Goal: Transaction & Acquisition: Purchase product/service

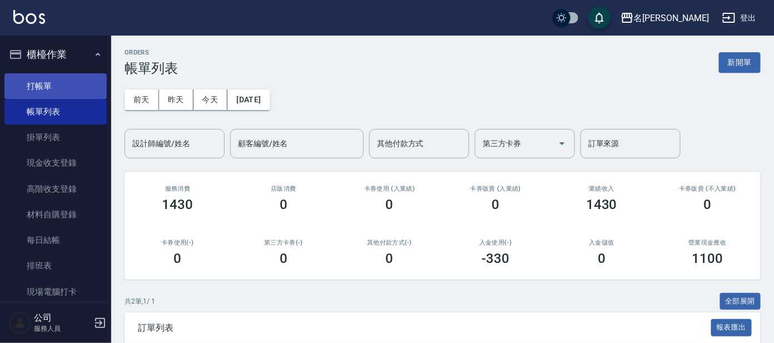
click at [50, 83] on link "打帳單" at bounding box center [55, 86] width 102 height 26
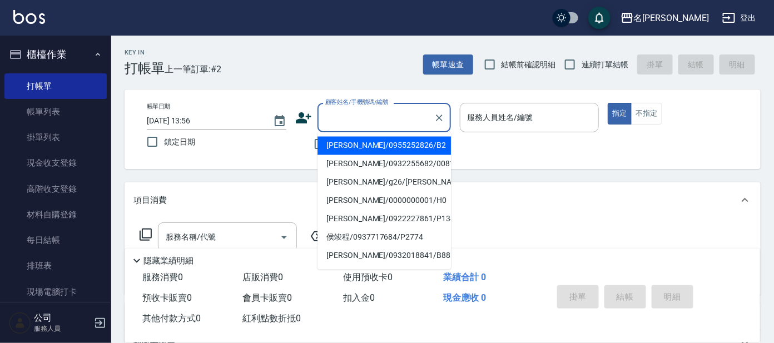
click at [374, 111] on input "顧客姓名/手機號碼/編號" at bounding box center [376, 117] width 107 height 19
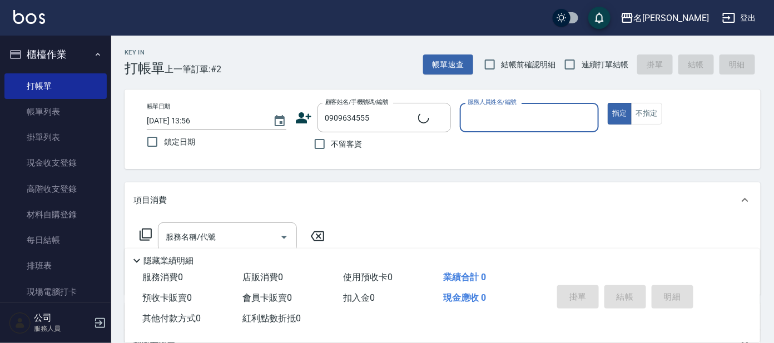
drag, startPoint x: 317, startPoint y: 285, endPoint x: 330, endPoint y: 292, distance: 14.4
click at [330, 292] on div "Key In 打帳單 上一筆訂單:#2 帳單速查 結帳前確認明細 連續打單結帳 掛單 結帳 明細 帳單日期 [DATE] 13:56 鎖定日期 顧客姓名/手機…" at bounding box center [442, 289] width 663 height 506
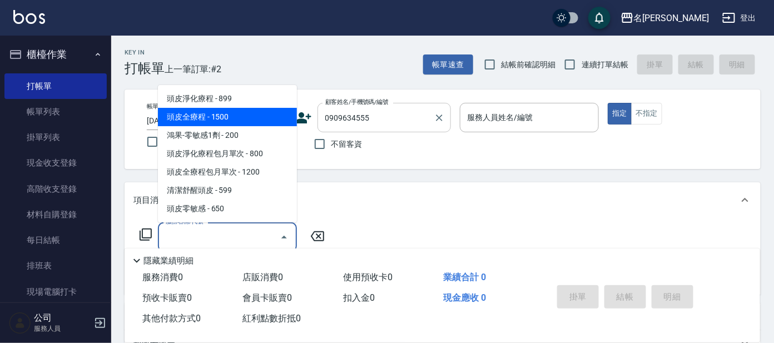
click at [375, 122] on input "0909634555" at bounding box center [376, 117] width 107 height 19
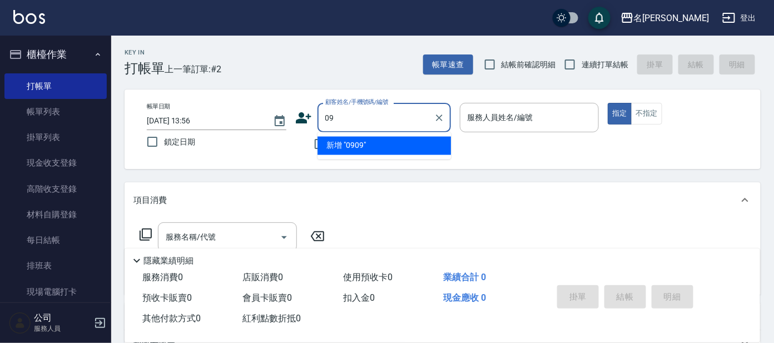
type input "0"
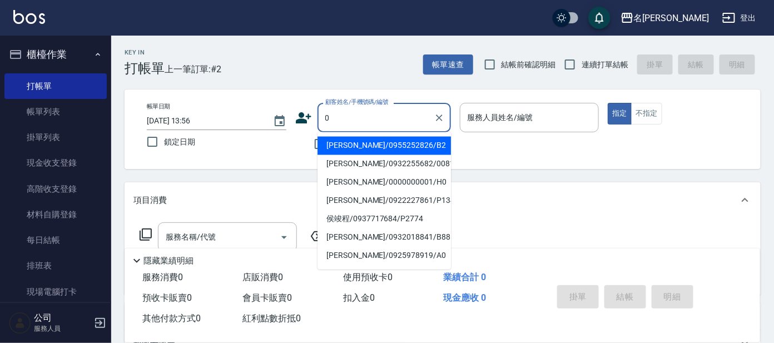
type input "[PERSON_NAME]/0955252826/B2"
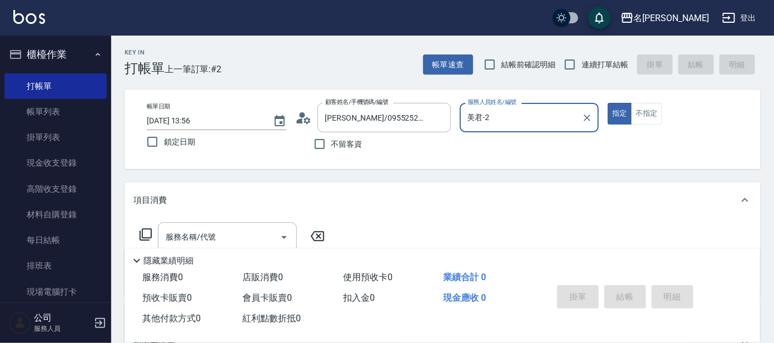
type input "美君-2"
click at [415, 122] on input "[PERSON_NAME]/0955252826/B2" at bounding box center [376, 117] width 107 height 19
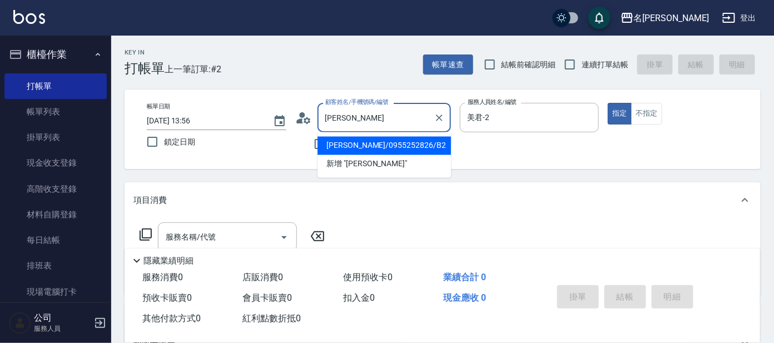
type input "陳"
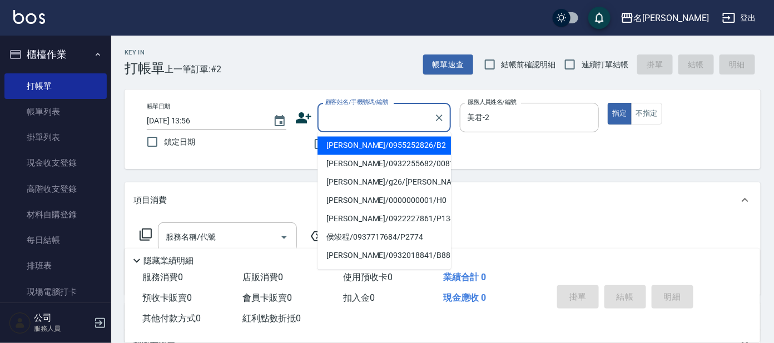
type input "ㄇ"
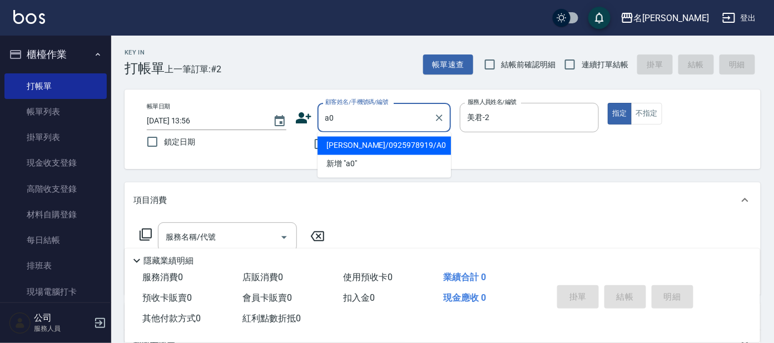
type input "[PERSON_NAME]/0925978919/A0"
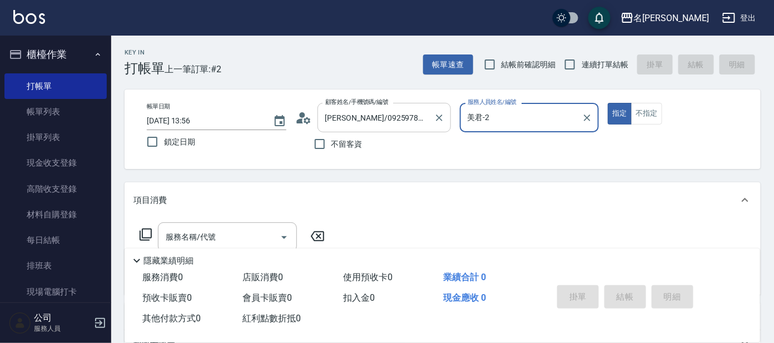
type input "[PERSON_NAME]-1"
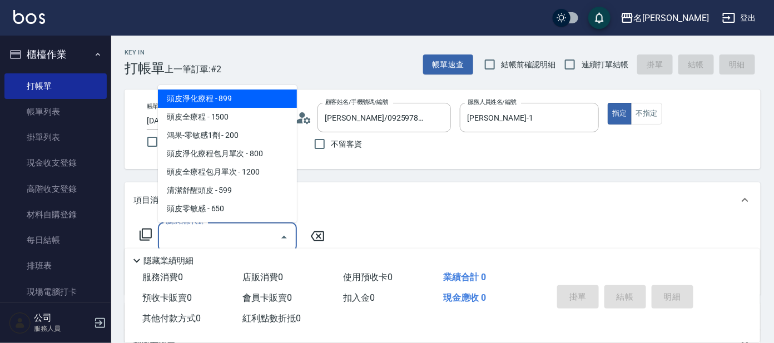
click at [195, 230] on input "服務名稱/代號" at bounding box center [219, 237] width 112 height 19
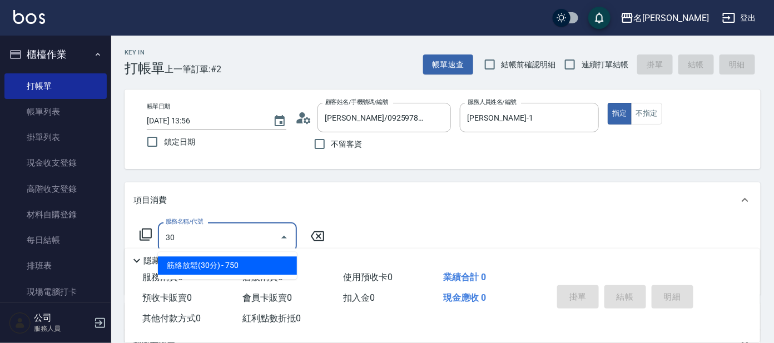
type input "303"
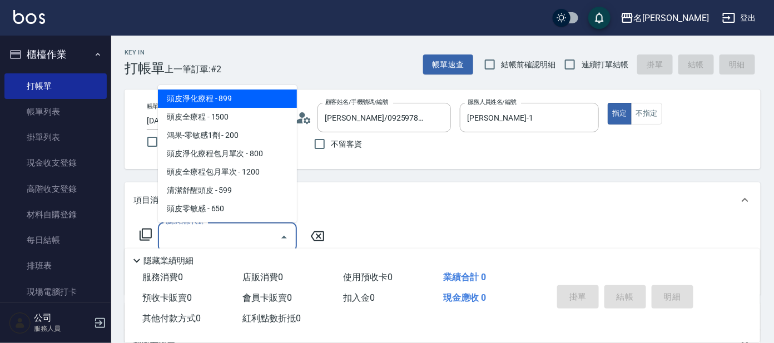
type input "1"
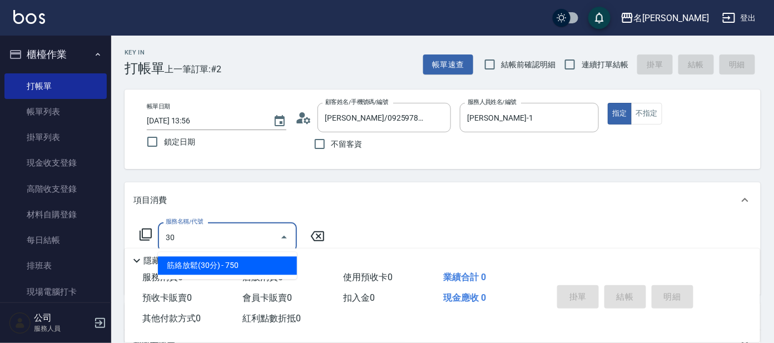
type input "301"
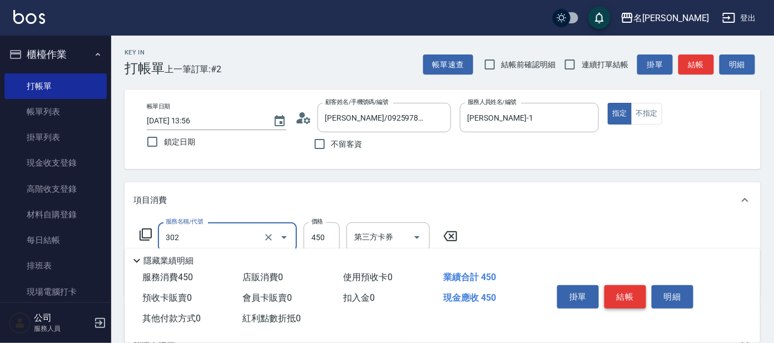
type input "B級設計師剪髮(302)"
click at [630, 291] on button "結帳" at bounding box center [626, 296] width 42 height 23
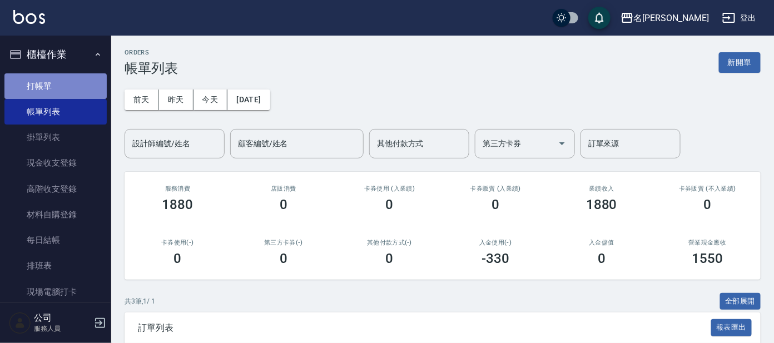
click at [60, 88] on link "打帳單" at bounding box center [55, 86] width 102 height 26
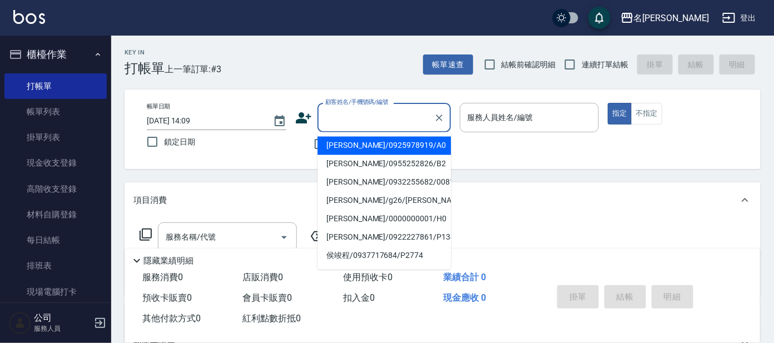
click at [354, 111] on input "顧客姓名/手機號碼/編號" at bounding box center [376, 117] width 107 height 19
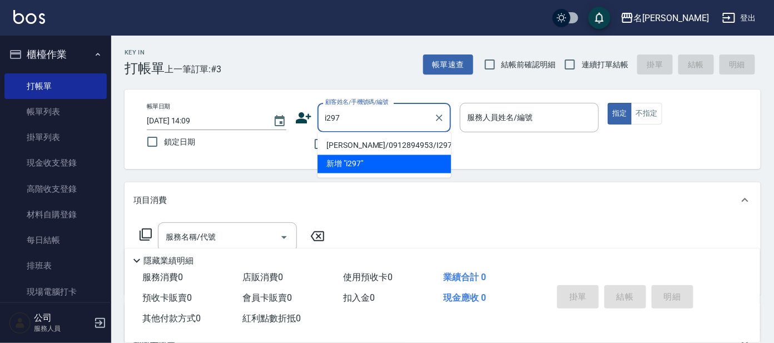
click at [355, 138] on li "[PERSON_NAME]/0912894953/I297" at bounding box center [385, 146] width 134 height 18
type input "[PERSON_NAME]/0912894953/I297"
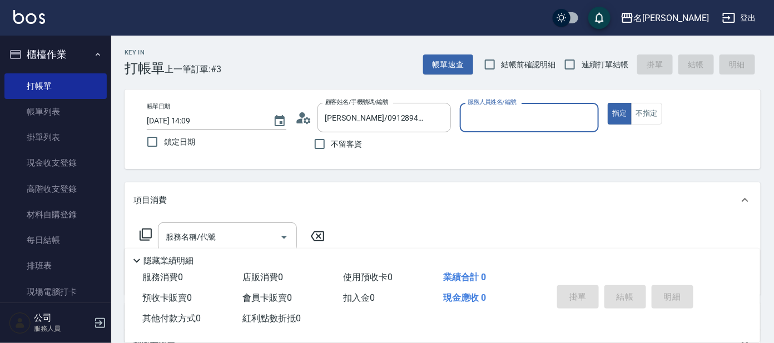
type input "Ada-9"
click at [302, 116] on circle at bounding box center [302, 115] width 6 height 6
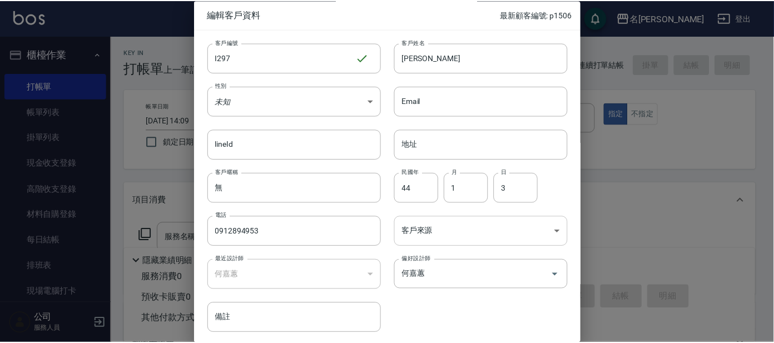
scroll to position [42, 0]
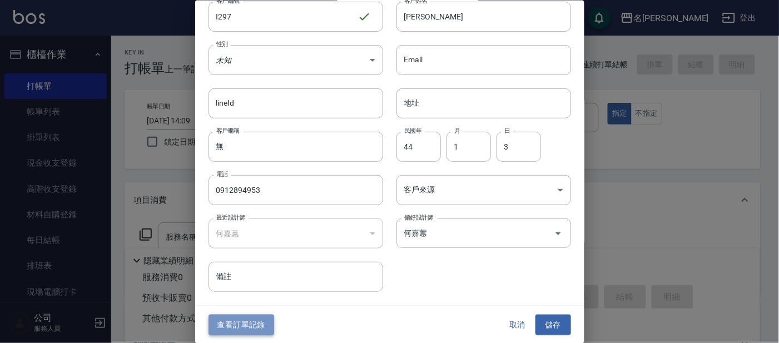
click at [255, 316] on button "查看訂單記錄" at bounding box center [242, 325] width 66 height 21
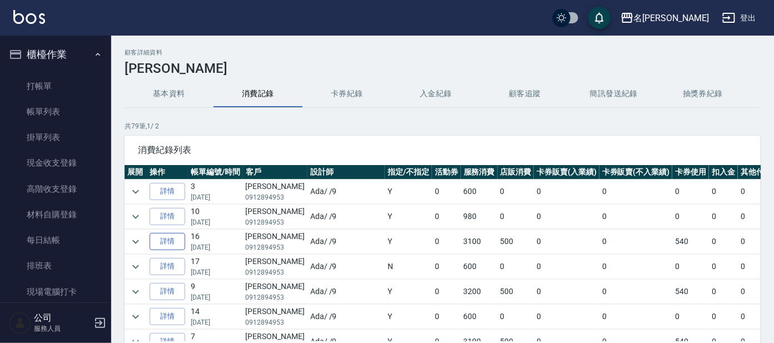
click at [163, 238] on link "詳情" at bounding box center [168, 241] width 36 height 17
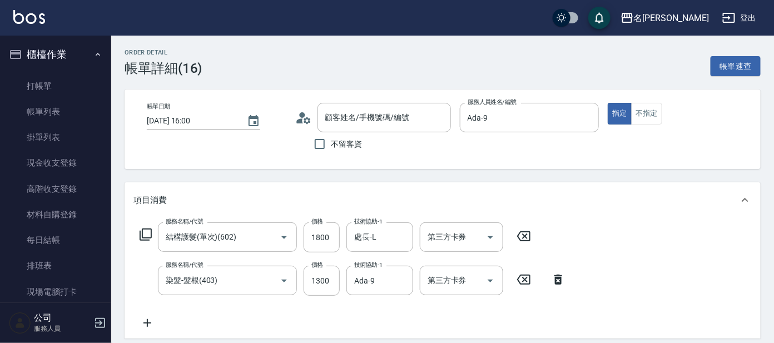
type input "[DATE] 16:00"
type input "Ada-9"
type input "結構護髮(單次)(602)"
type input "染髮-髮根(403)"
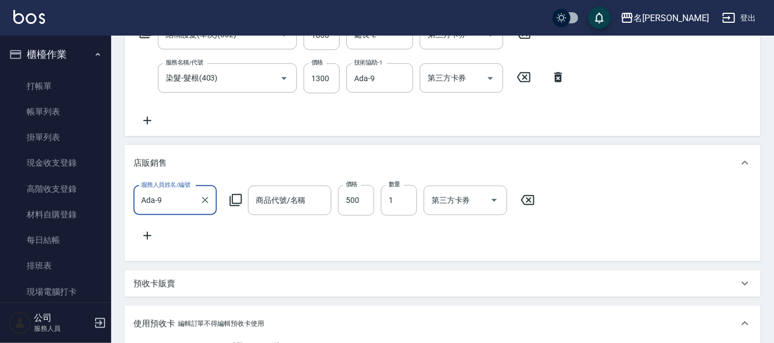
type input "[PERSON_NAME]/0912894953/I297"
type input "頭皮隔離"
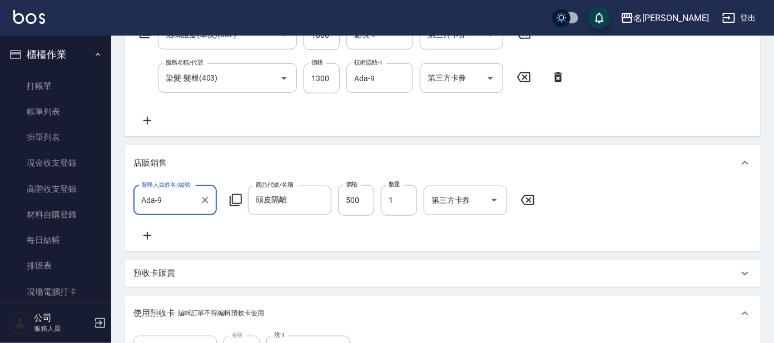
type input "頭皮果酸包月買3送2(1/1)"
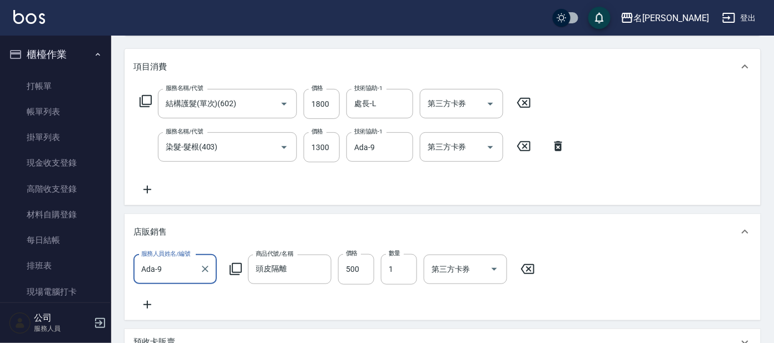
scroll to position [133, 0]
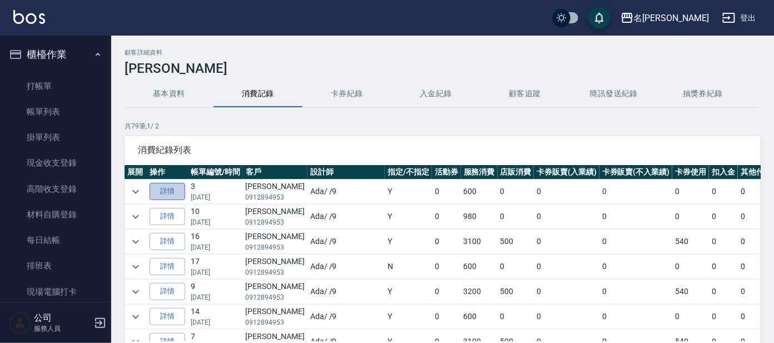
click at [167, 190] on link "詳情" at bounding box center [168, 191] width 36 height 17
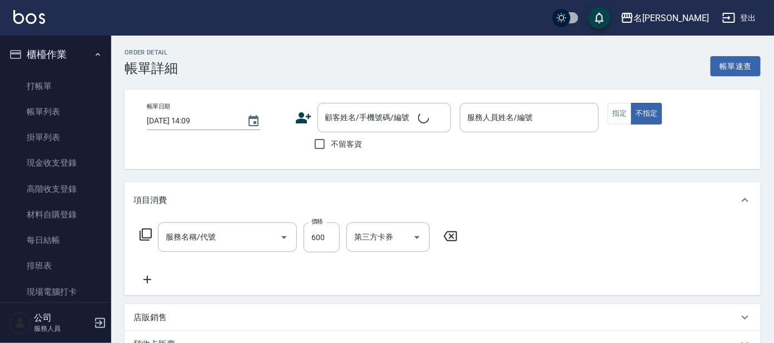
type input "[DATE] 12:53"
type input "Ada-9"
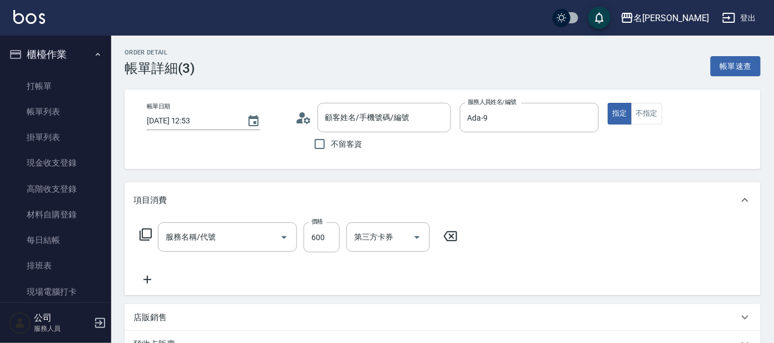
type input "剪髮 講師級設計師(300)"
type input "[PERSON_NAME]/0912894953/I297"
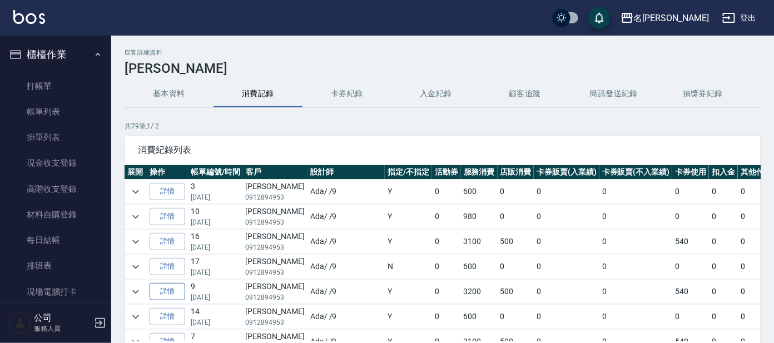
click at [169, 296] on link "詳情" at bounding box center [168, 291] width 36 height 17
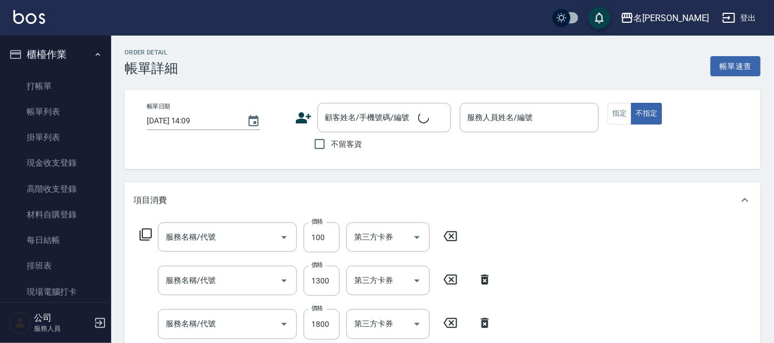
type input "[DATE] 14:29"
type input "Ada-9"
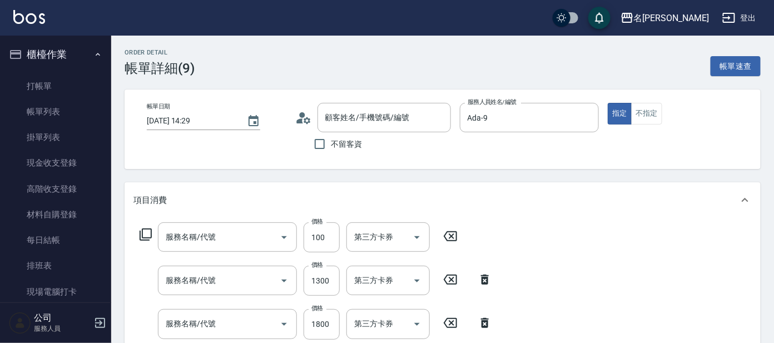
type input "夾捲.夾直.夾波浪(705)"
type input "染髮-髮根(403)"
type input "結構護髮(單次)(602)"
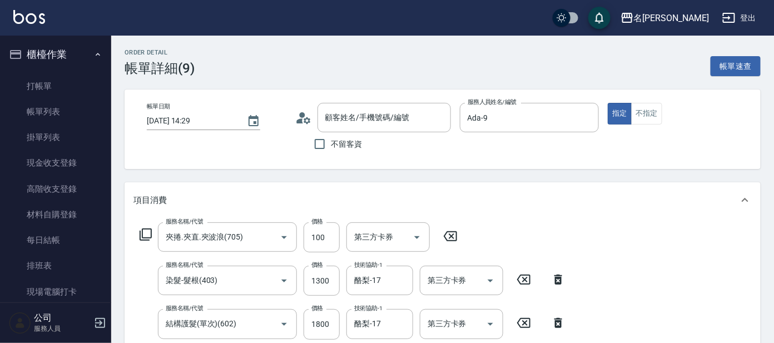
type input "[PERSON_NAME]/0912894953/I297"
type input "頭皮果酸包月買3送2(1/1)"
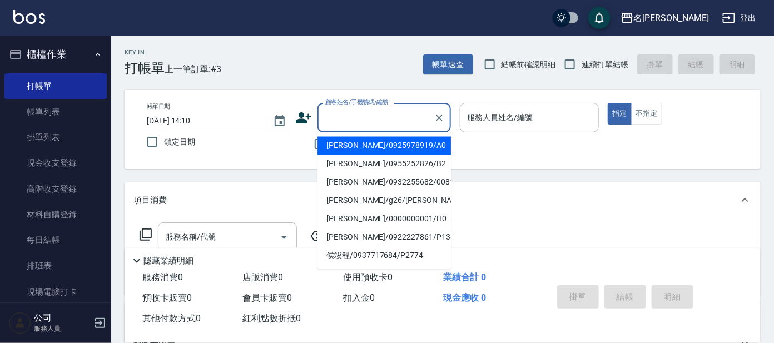
click at [361, 118] on input "顧客姓名/手機號碼/編號" at bounding box center [376, 117] width 107 height 19
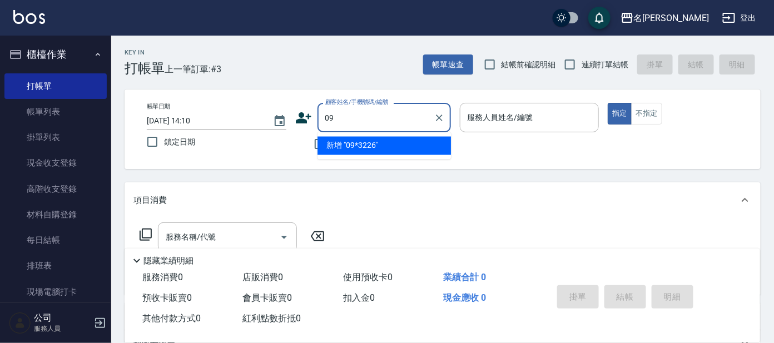
type input "0"
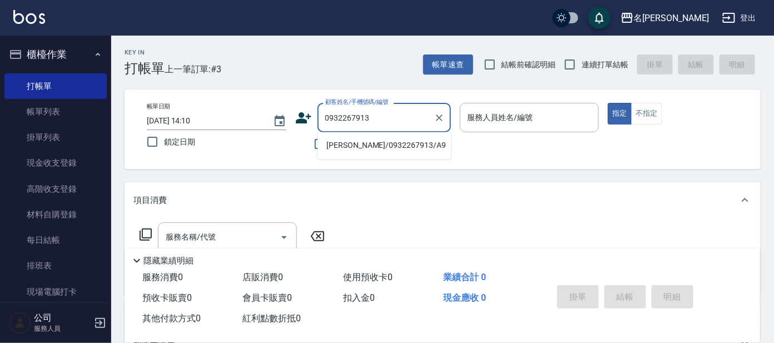
click at [376, 142] on li "[PERSON_NAME]/0932267913/A9" at bounding box center [385, 146] width 134 height 18
type input "[PERSON_NAME]/0932267913/A9"
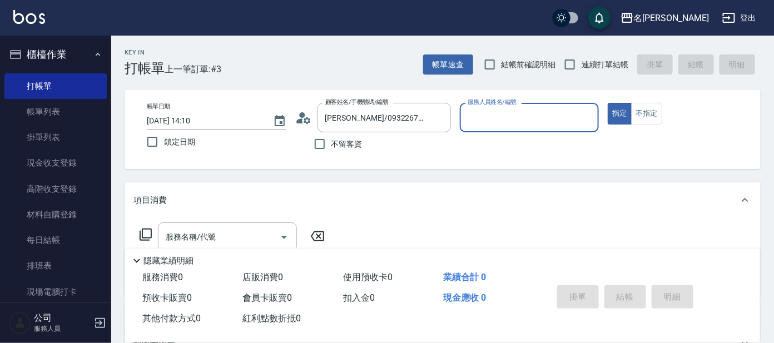
type input "[PERSON_NAME]-1"
click at [303, 107] on div "顧客姓名/手機號碼/編號 [PERSON_NAME]憶/0932267913/A9 顧客姓名/手機號碼/編號" at bounding box center [373, 117] width 156 height 29
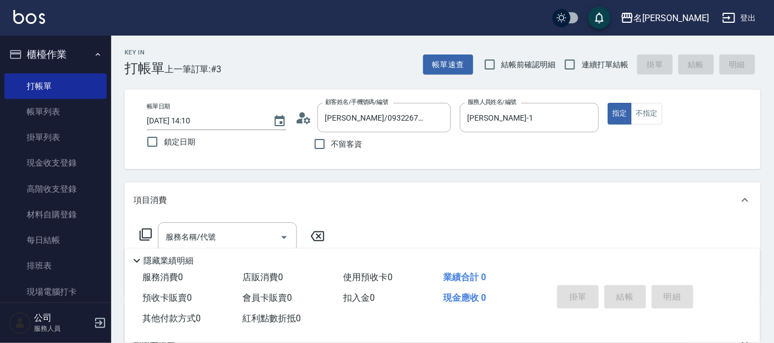
click at [309, 113] on icon at bounding box center [303, 118] width 17 height 17
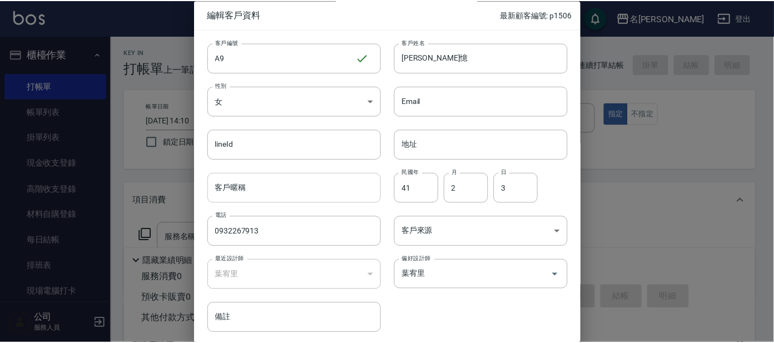
scroll to position [42, 0]
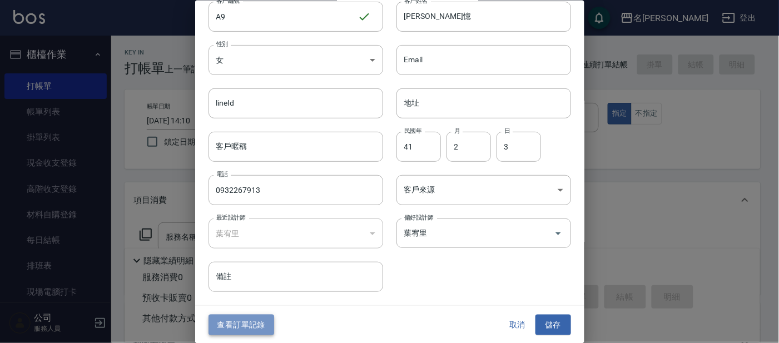
click at [262, 322] on button "查看訂單記錄" at bounding box center [242, 325] width 66 height 21
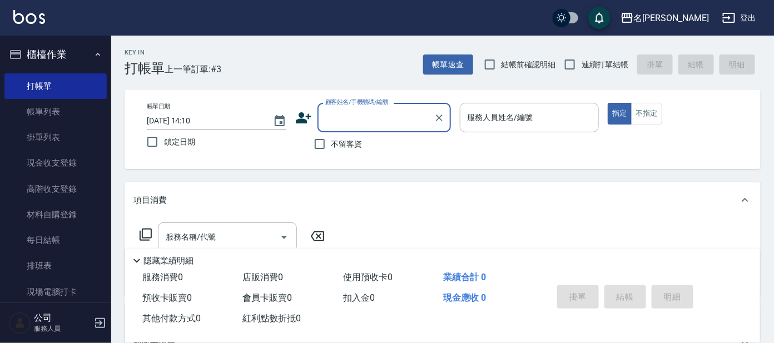
click at [366, 109] on input "顧客姓名/手機號碼/編號" at bounding box center [376, 117] width 107 height 19
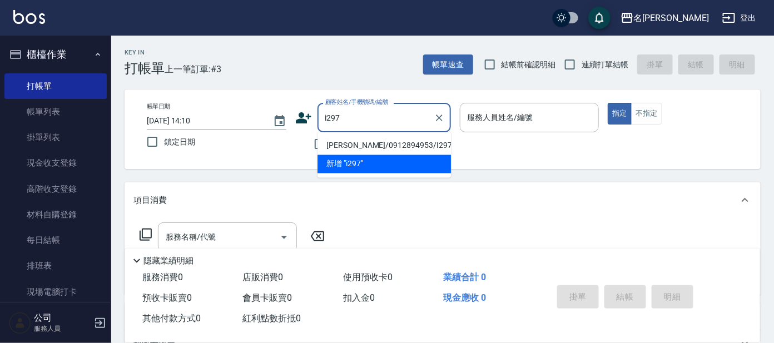
click at [347, 140] on li "[PERSON_NAME]/0912894953/I297" at bounding box center [385, 146] width 134 height 18
type input "[PERSON_NAME]/0912894953/I297"
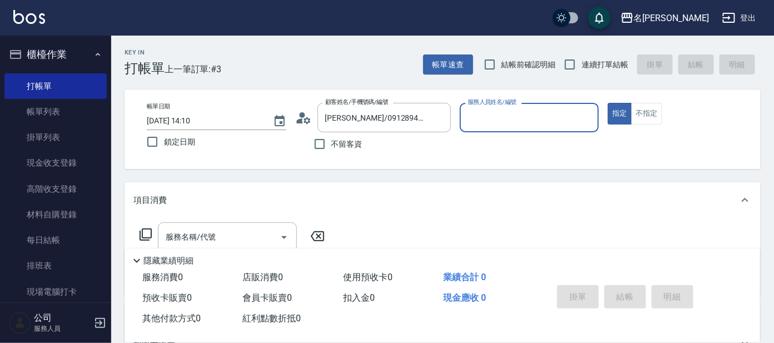
type input "Ada-9"
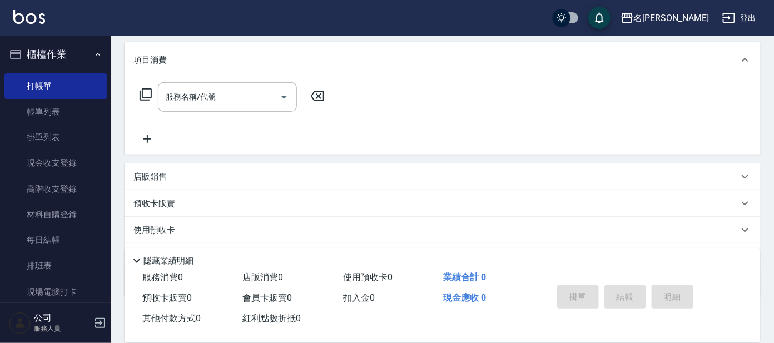
scroll to position [198, 0]
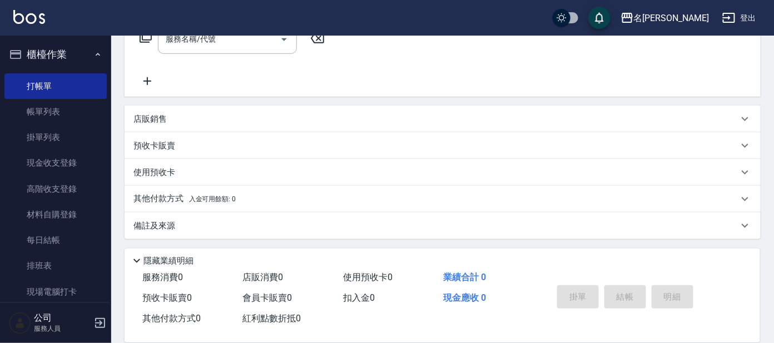
click at [167, 123] on div "店販銷售" at bounding box center [436, 119] width 605 height 12
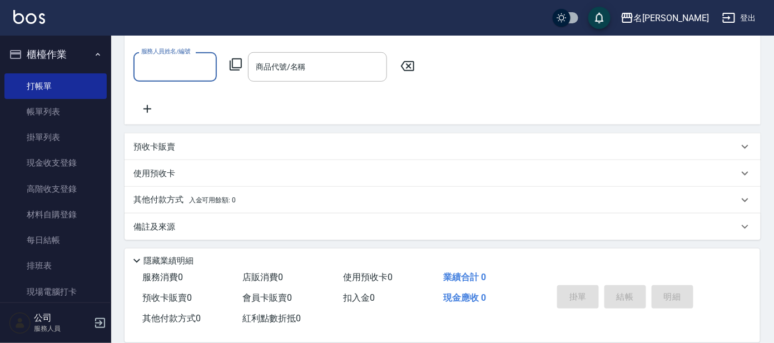
scroll to position [292, 0]
click at [160, 155] on div "預收卡販賣" at bounding box center [443, 146] width 636 height 27
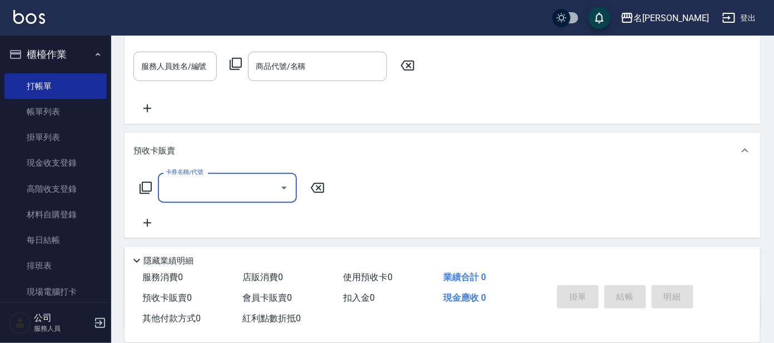
scroll to position [0, 0]
click at [187, 189] on input "卡券名稱/代號" at bounding box center [219, 187] width 112 height 19
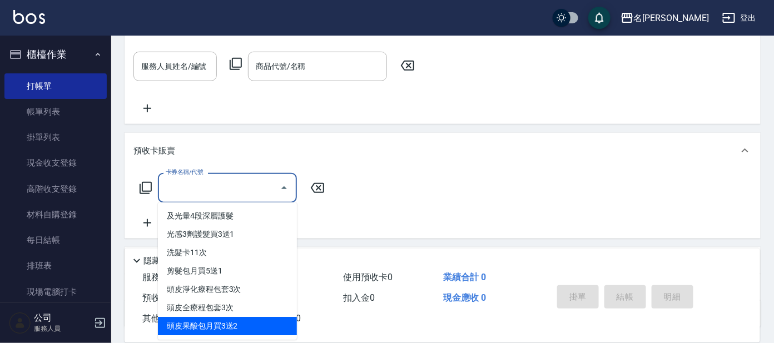
click at [239, 319] on span "頭皮果酸包月買3送2" at bounding box center [227, 326] width 139 height 18
type input "頭皮果酸包月買3送2(994)"
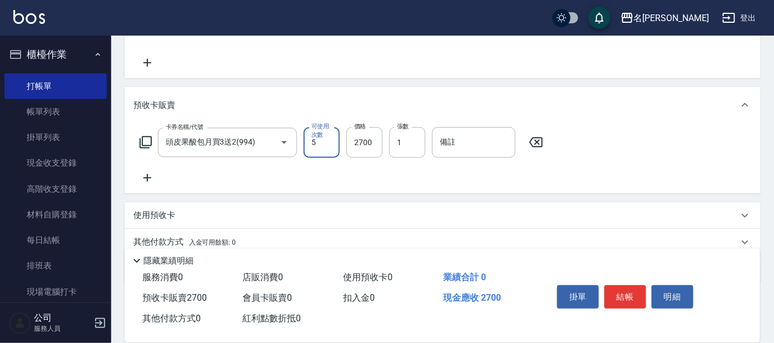
scroll to position [362, 0]
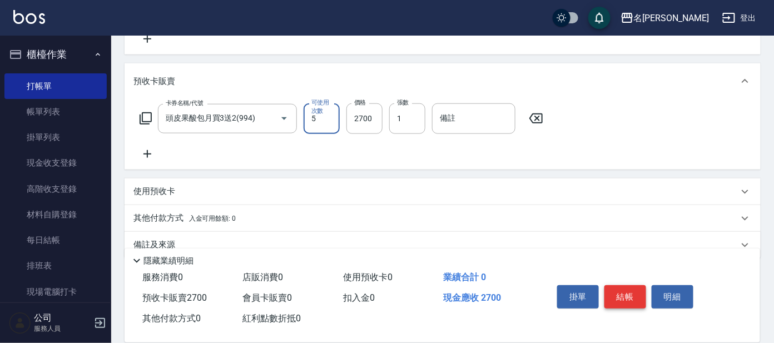
click at [608, 297] on button "結帳" at bounding box center [626, 296] width 42 height 23
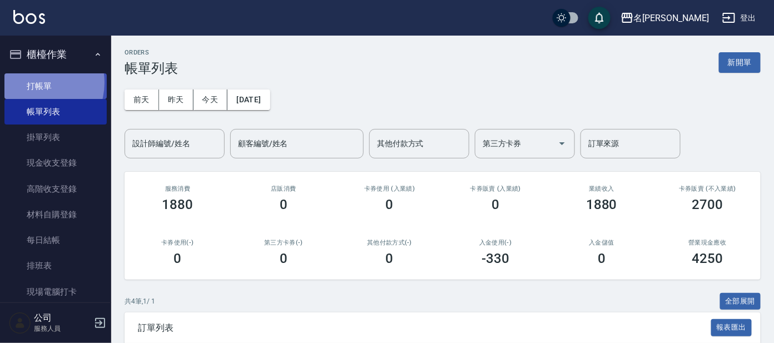
click at [33, 82] on link "打帳單" at bounding box center [55, 86] width 102 height 26
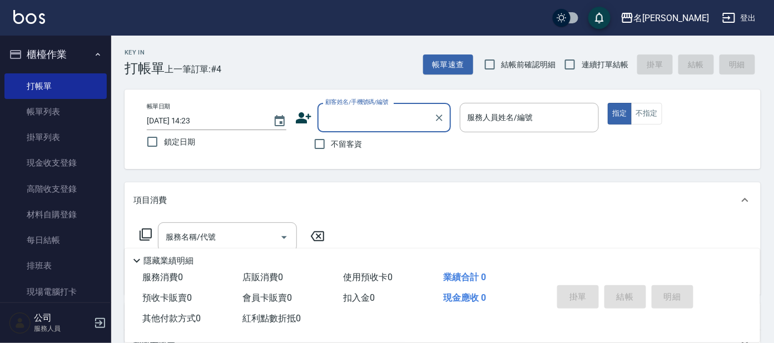
click at [340, 113] on input "顧客姓名/手機號碼/編號" at bounding box center [376, 117] width 107 height 19
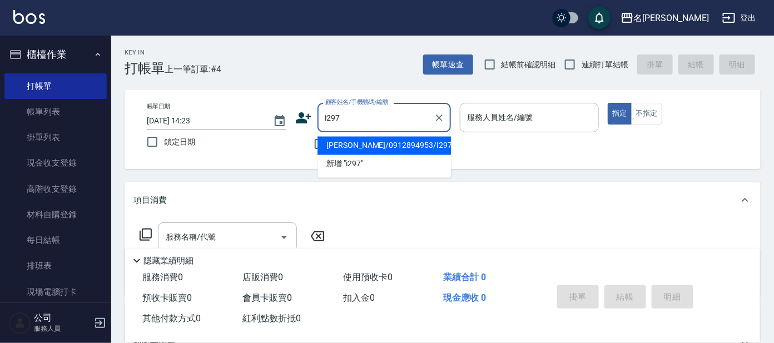
click at [328, 141] on li "[PERSON_NAME]/0912894953/I297" at bounding box center [385, 146] width 134 height 18
type input "[PERSON_NAME]/0912894953/I297"
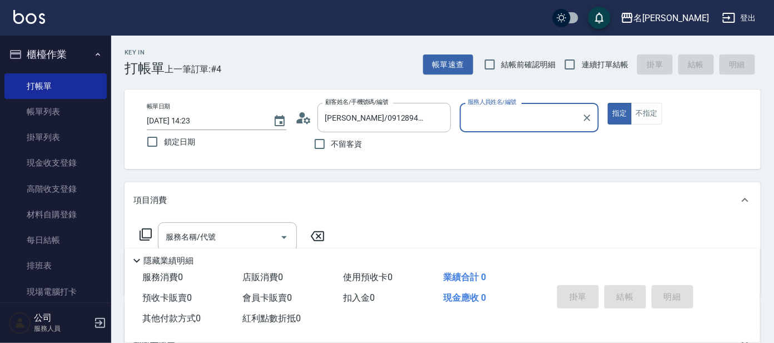
type input "Ada-9"
click at [147, 227] on div "服務名稱/代號 服務名稱/代號" at bounding box center [233, 237] width 198 height 29
click at [150, 233] on icon at bounding box center [145, 234] width 13 height 13
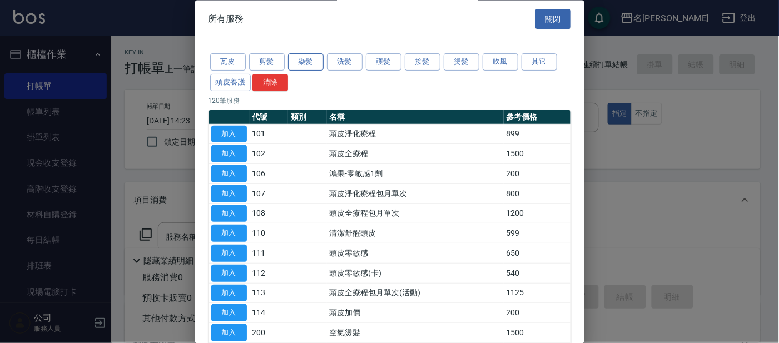
click at [302, 58] on button "染髮" at bounding box center [306, 62] width 36 height 17
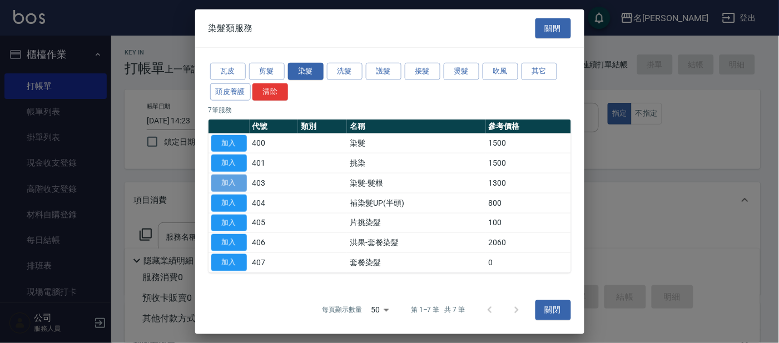
click at [221, 181] on button "加入" at bounding box center [229, 183] width 36 height 17
type input "染髮-髮根(403)"
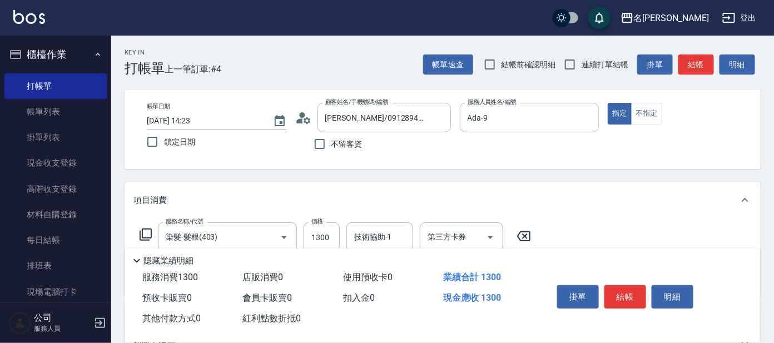
click at [144, 231] on icon at bounding box center [145, 234] width 13 height 13
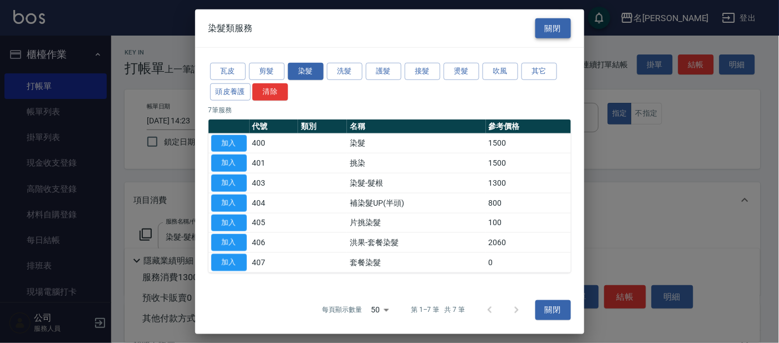
click at [554, 28] on button "關閉" at bounding box center [554, 28] width 36 height 21
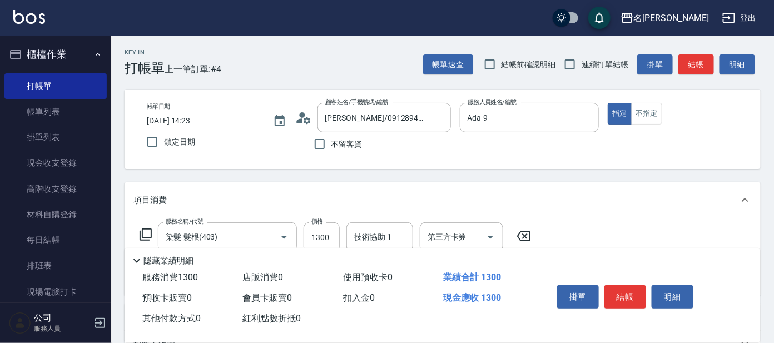
click at [143, 234] on icon at bounding box center [145, 234] width 13 height 13
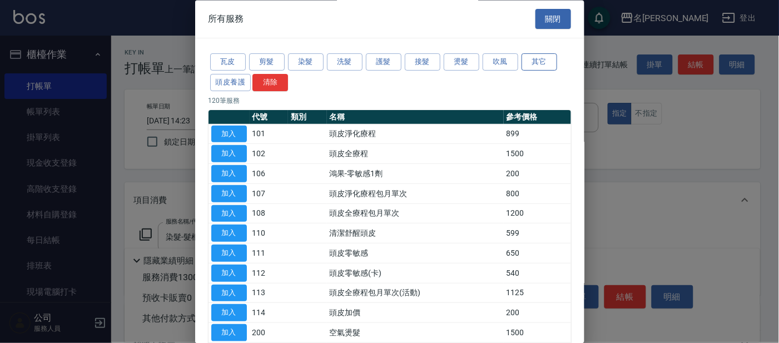
click at [535, 68] on button "其它" at bounding box center [540, 62] width 36 height 17
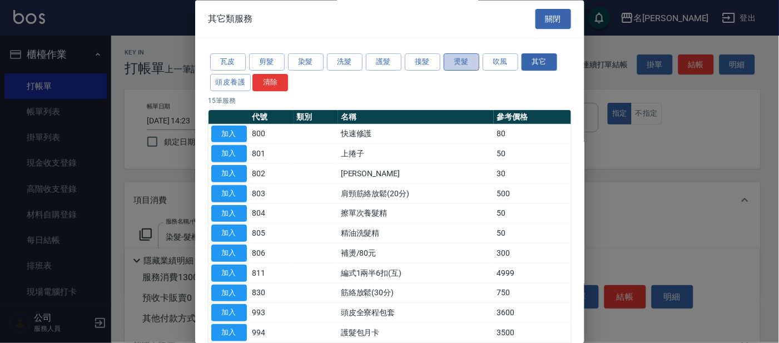
click at [462, 65] on button "燙髮" at bounding box center [462, 62] width 36 height 17
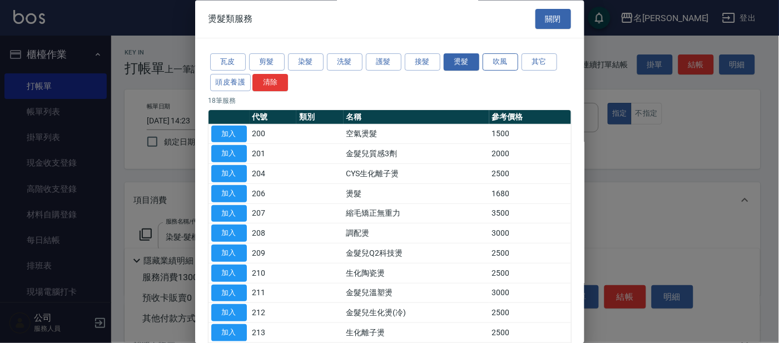
click at [504, 61] on button "吹風" at bounding box center [501, 62] width 36 height 17
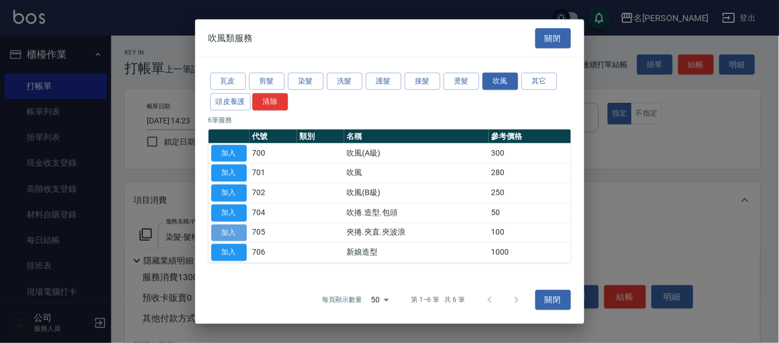
click at [239, 232] on button "加入" at bounding box center [229, 232] width 36 height 17
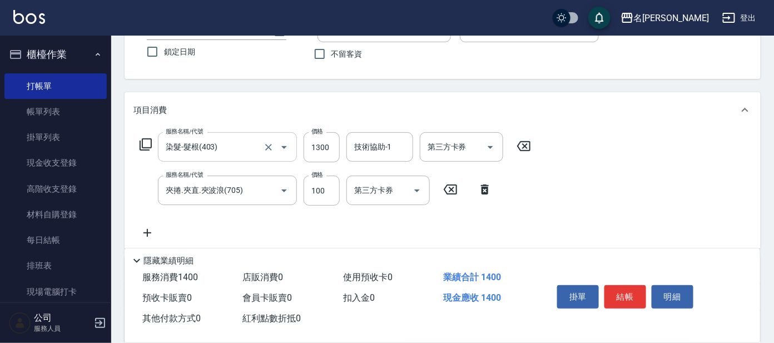
scroll to position [139, 0]
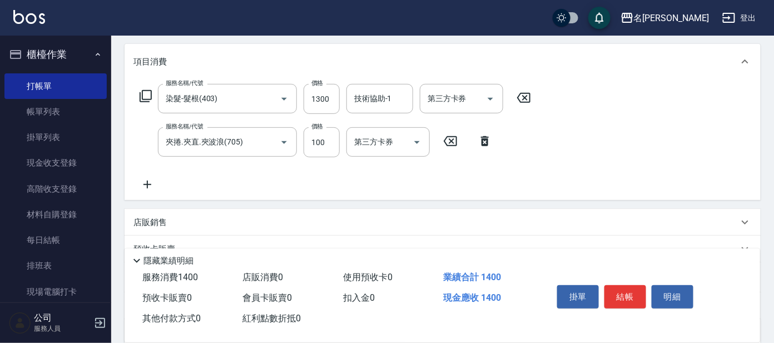
click at [190, 226] on div "店販銷售" at bounding box center [436, 223] width 605 height 12
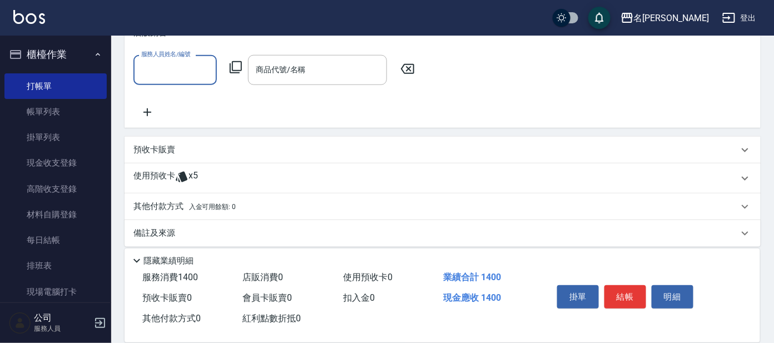
scroll to position [339, 0]
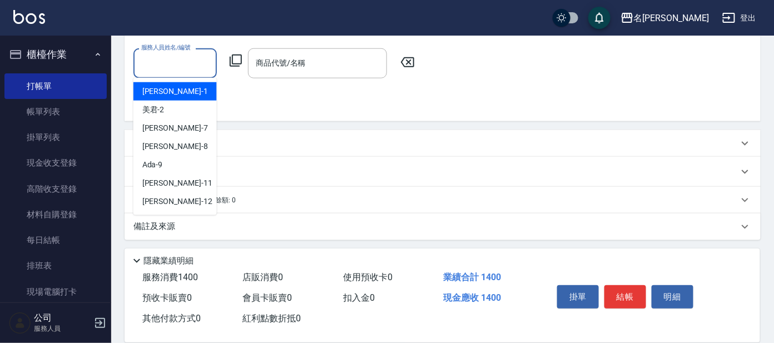
click at [192, 58] on input "服務人員姓名/編號" at bounding box center [175, 62] width 73 height 19
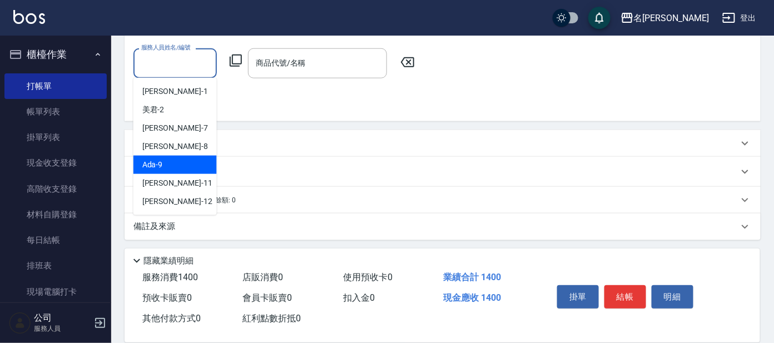
click at [175, 164] on div "Ada -9" at bounding box center [175, 165] width 83 height 18
type input "Ada-9"
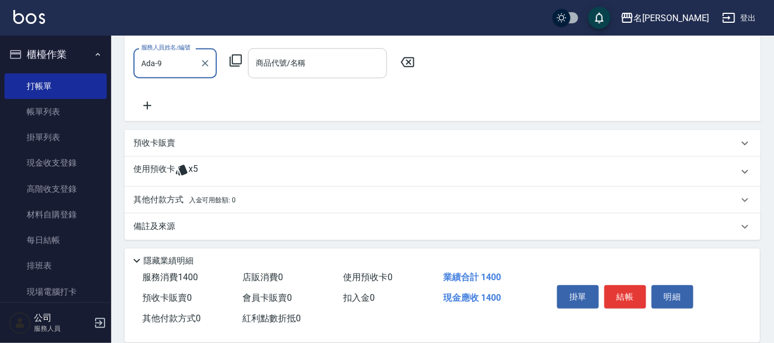
click at [349, 63] on input "商品代號/名稱" at bounding box center [317, 62] width 129 height 19
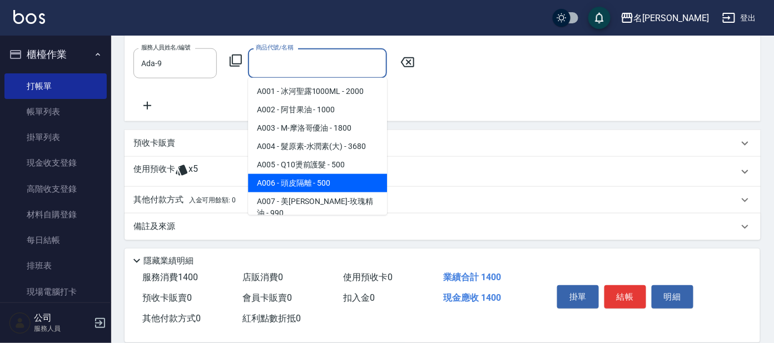
click at [303, 180] on span "A006 - 頭皮隔離 - 500" at bounding box center [317, 183] width 139 height 18
type input "頭皮隔離"
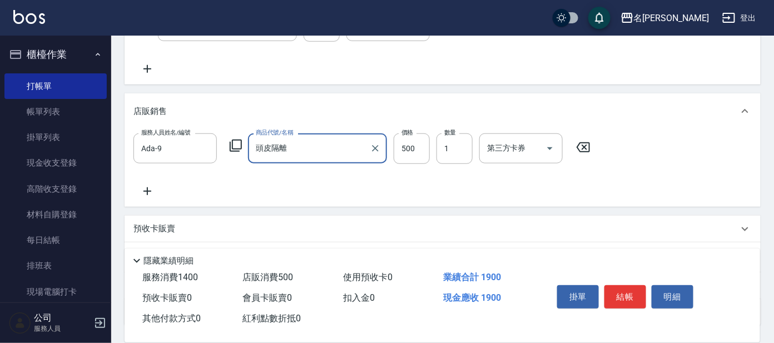
scroll to position [278, 0]
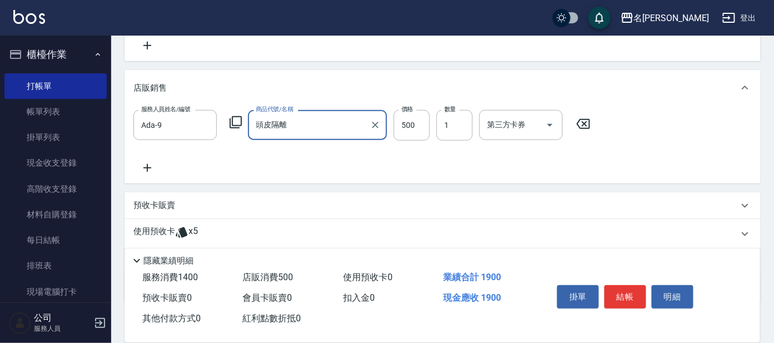
drag, startPoint x: 217, startPoint y: 231, endPoint x: 216, endPoint y: 225, distance: 6.1
click at [216, 226] on div "使用預收卡 x5" at bounding box center [436, 234] width 605 height 17
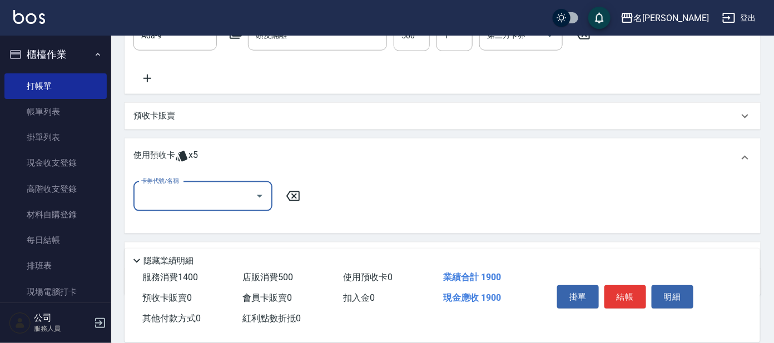
scroll to position [417, 0]
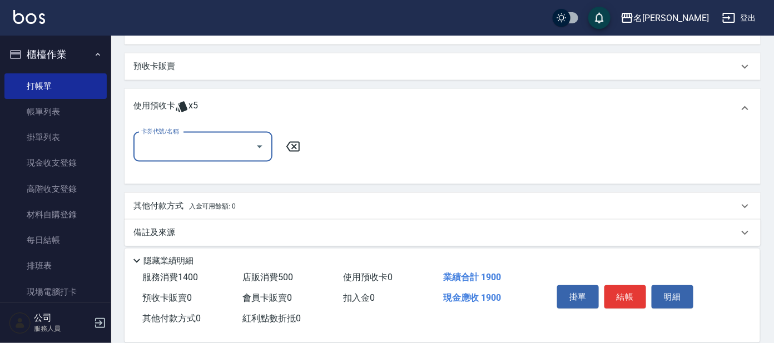
drag, startPoint x: 226, startPoint y: 150, endPoint x: 226, endPoint y: 137, distance: 12.8
click at [226, 140] on input "卡券代號/名稱" at bounding box center [195, 146] width 112 height 19
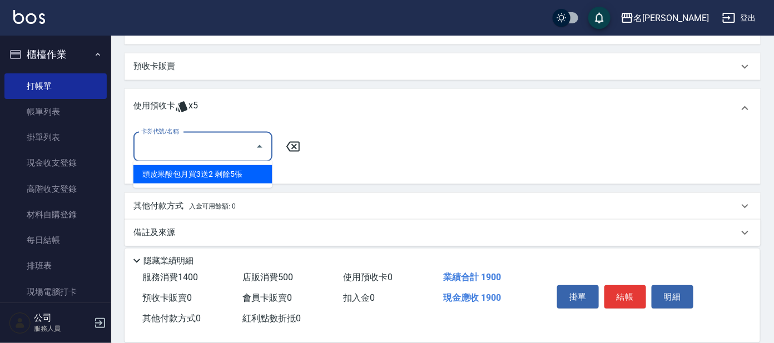
click at [251, 170] on div "頭皮果酸包月買3送2 剩餘5張" at bounding box center [203, 174] width 139 height 18
type input "頭皮果酸包月買3送2"
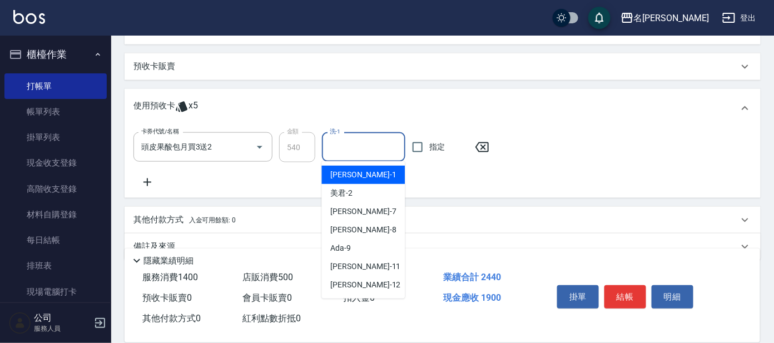
click at [343, 142] on input "洗-1" at bounding box center [363, 146] width 73 height 19
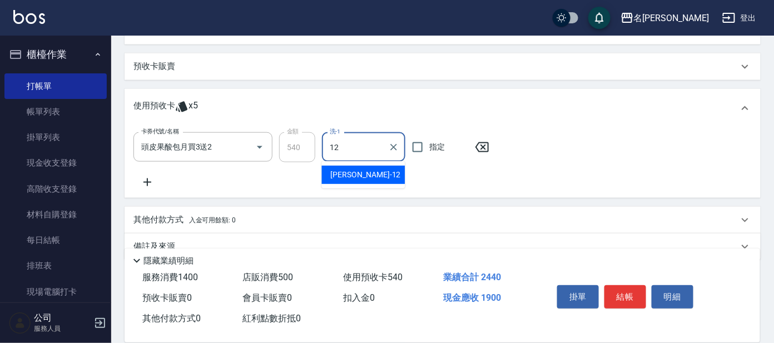
click at [391, 172] on div "云潔 -12" at bounding box center [363, 175] width 83 height 18
type input "云潔-12"
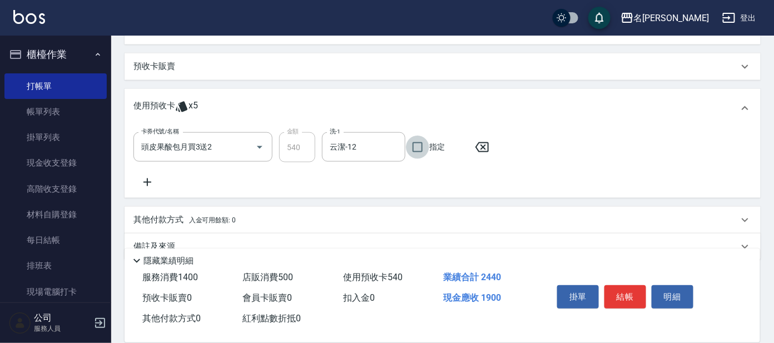
scroll to position [437, 0]
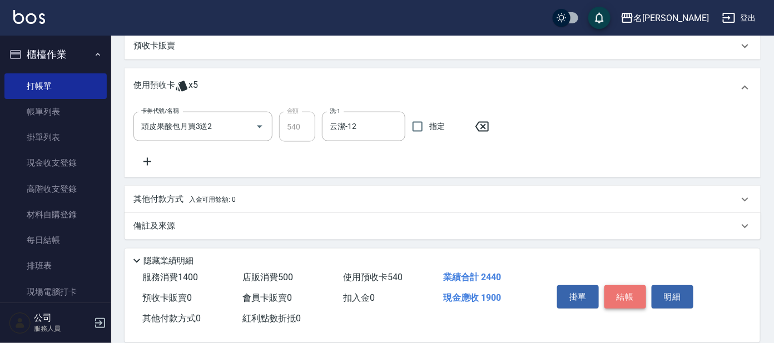
click at [626, 294] on button "結帳" at bounding box center [626, 296] width 42 height 23
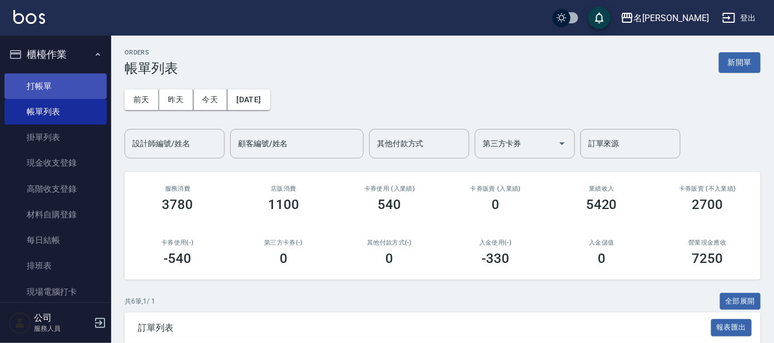
click at [86, 86] on link "打帳單" at bounding box center [55, 86] width 102 height 26
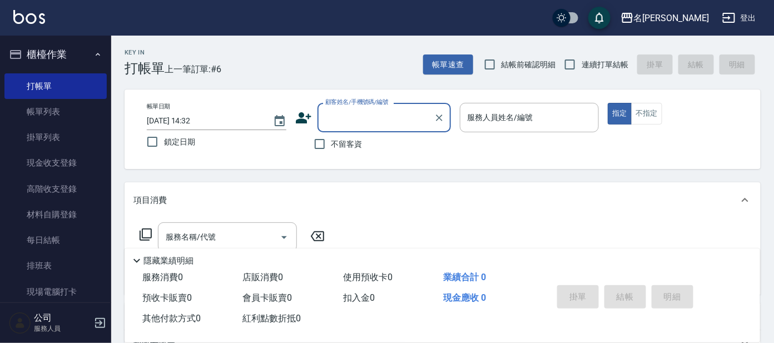
click at [382, 120] on input "顧客姓名/手機號碼/編號" at bounding box center [376, 117] width 107 height 19
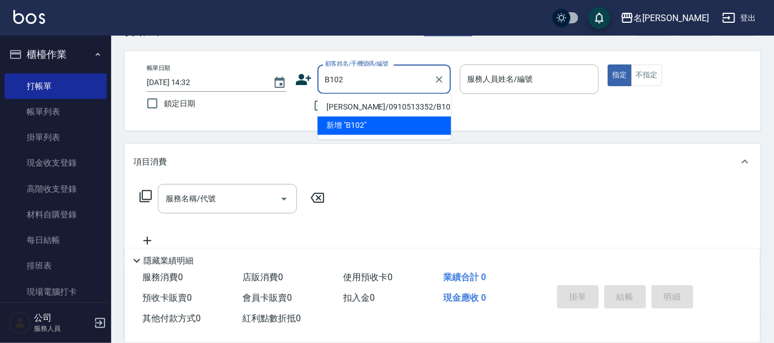
scroll to position [69, 0]
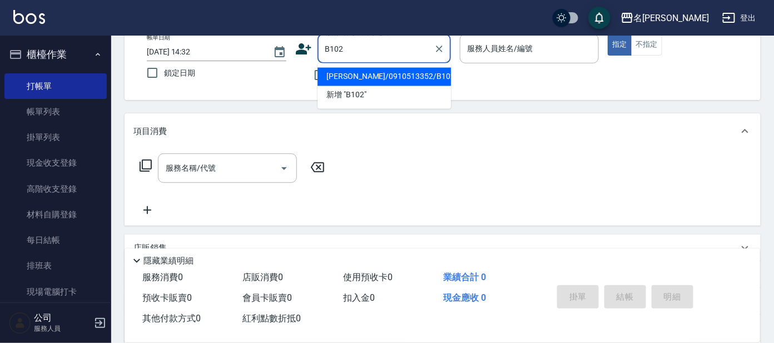
click at [386, 73] on li "[PERSON_NAME]/0910513352/B102" at bounding box center [385, 77] width 134 height 18
type input "[PERSON_NAME]/0910513352/B102"
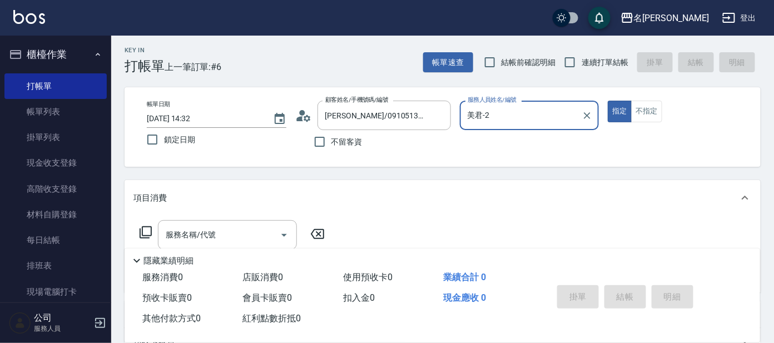
scroll to position [0, 0]
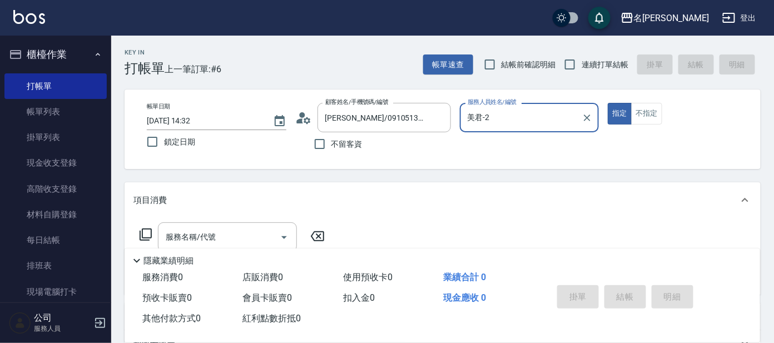
click at [539, 129] on div "美君-2 服務人員姓名/編號" at bounding box center [530, 117] width 140 height 29
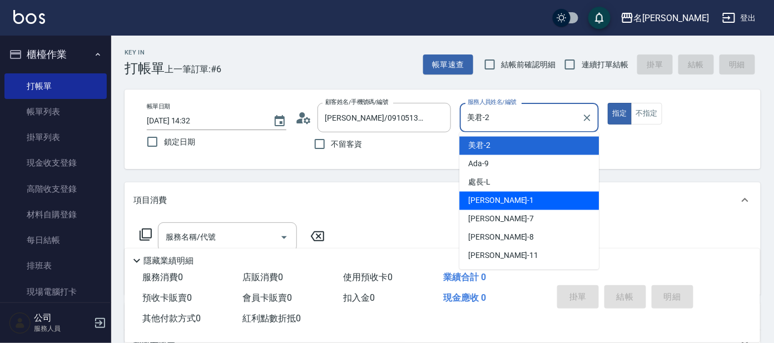
click at [534, 203] on div "宥里 -1" at bounding box center [530, 201] width 140 height 18
type input "[PERSON_NAME]-1"
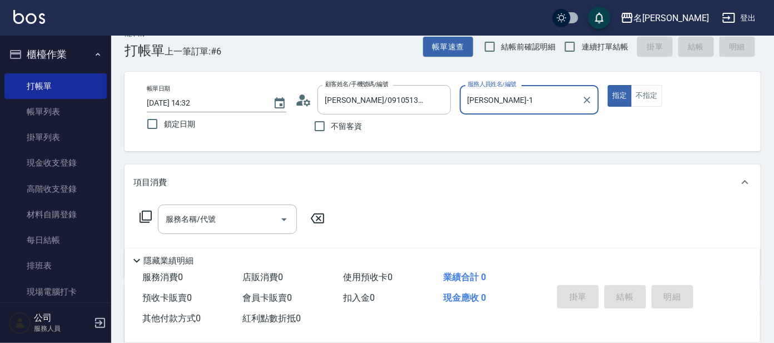
scroll to position [69, 0]
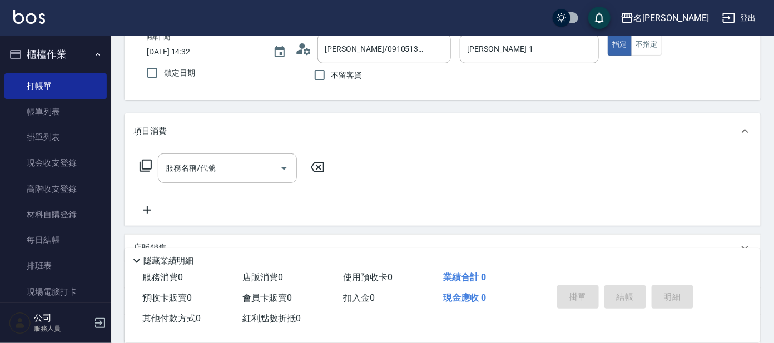
click at [142, 162] on icon at bounding box center [146, 166] width 12 height 12
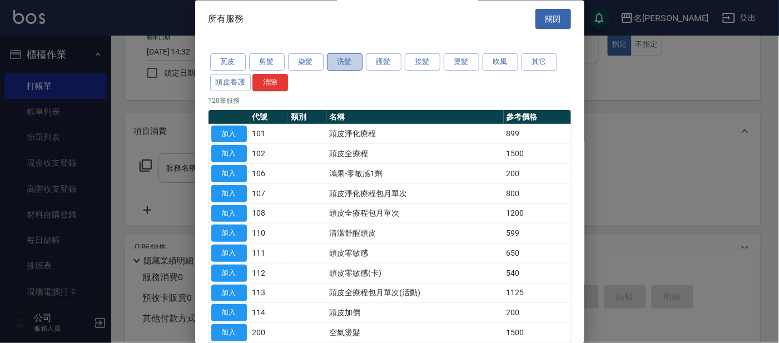
click at [349, 63] on button "洗髮" at bounding box center [345, 62] width 36 height 17
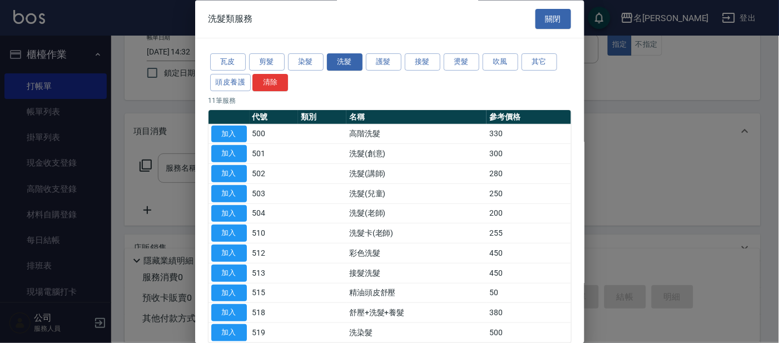
drag, startPoint x: 240, startPoint y: 127, endPoint x: 262, endPoint y: 129, distance: 22.3
click at [243, 128] on button "加入" at bounding box center [229, 134] width 36 height 17
type input "高階洗髮(500)"
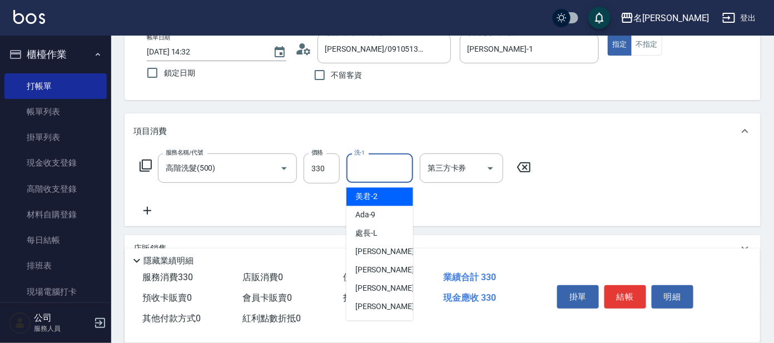
click at [402, 164] on input "洗-1" at bounding box center [380, 168] width 57 height 19
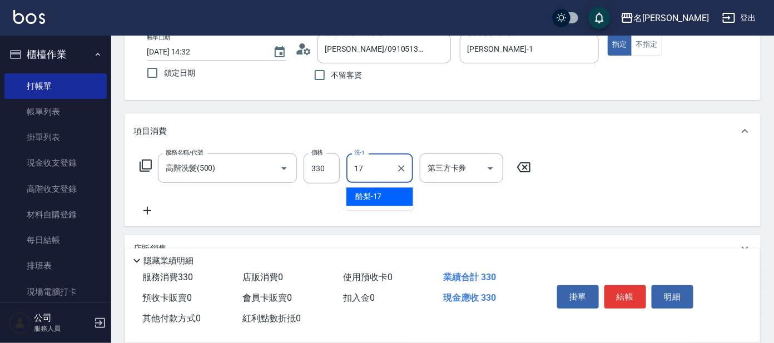
click at [388, 192] on div "酪梨 -17" at bounding box center [380, 197] width 67 height 18
type input "酪梨-17"
click at [147, 167] on icon at bounding box center [145, 165] width 13 height 13
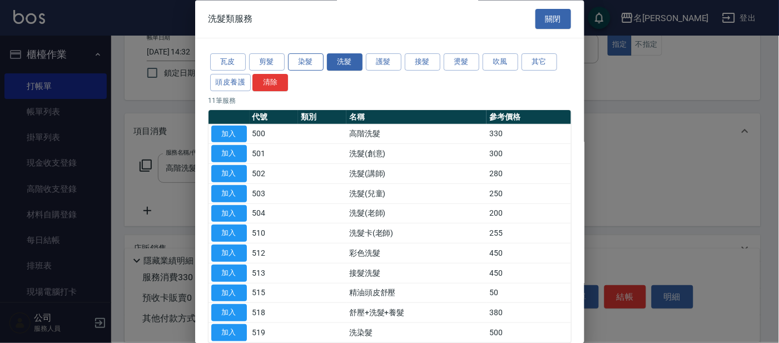
click at [315, 61] on button "染髮" at bounding box center [306, 62] width 36 height 17
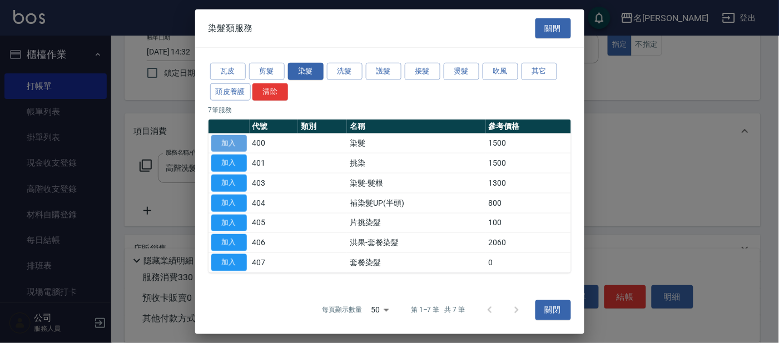
click at [237, 139] on button "加入" at bounding box center [229, 143] width 36 height 17
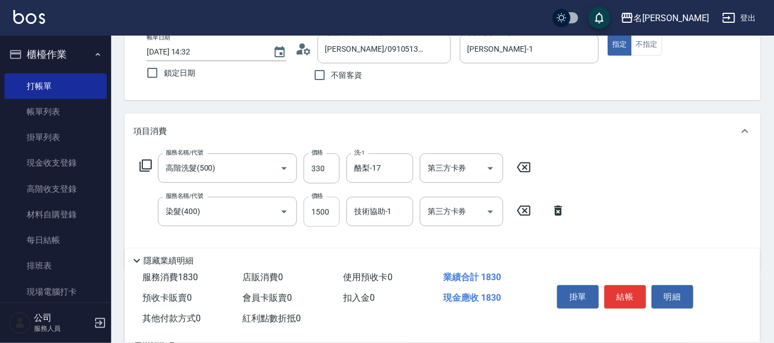
click at [333, 213] on input "1500" at bounding box center [322, 212] width 36 height 30
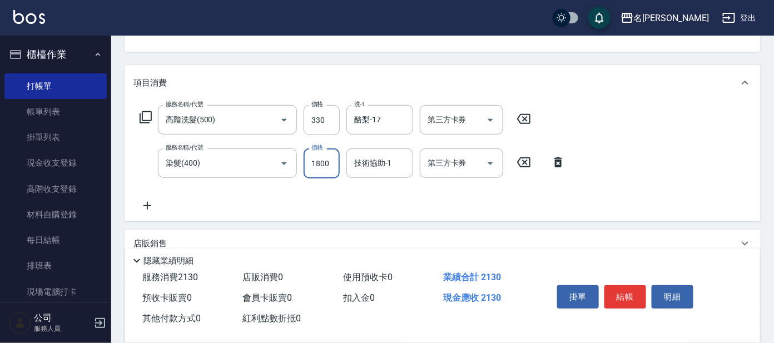
scroll to position [139, 0]
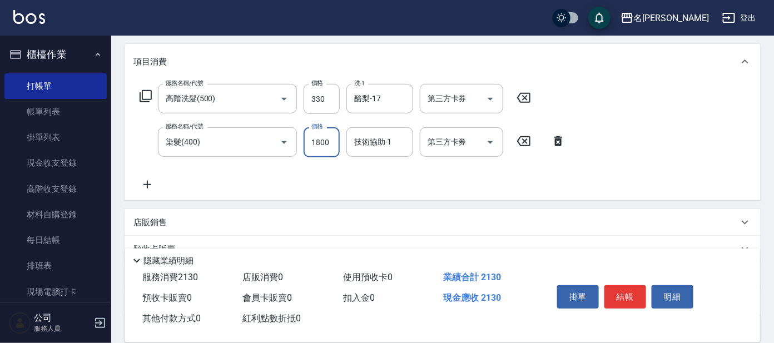
type input "1800"
drag, startPoint x: 143, startPoint y: 97, endPoint x: 143, endPoint y: 105, distance: 7.8
click at [143, 105] on div "服務名稱/代號 高階洗髮(500) 服務名稱/代號 價格 330 價格 洗-1 酪梨-17 洗-1 第三方卡券 第三方卡券" at bounding box center [336, 99] width 404 height 30
click at [146, 94] on icon at bounding box center [145, 96] width 13 height 13
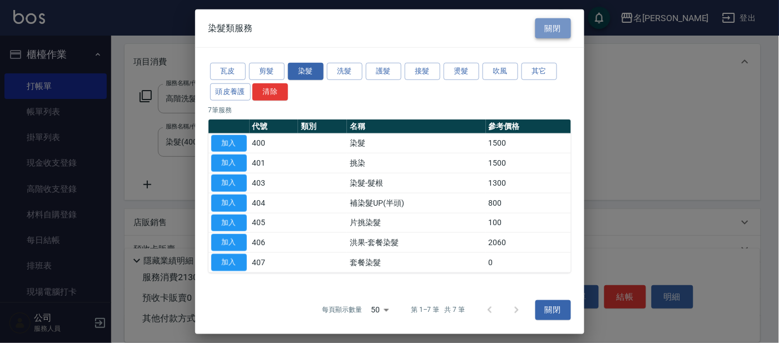
click at [542, 26] on button "關閉" at bounding box center [554, 28] width 36 height 21
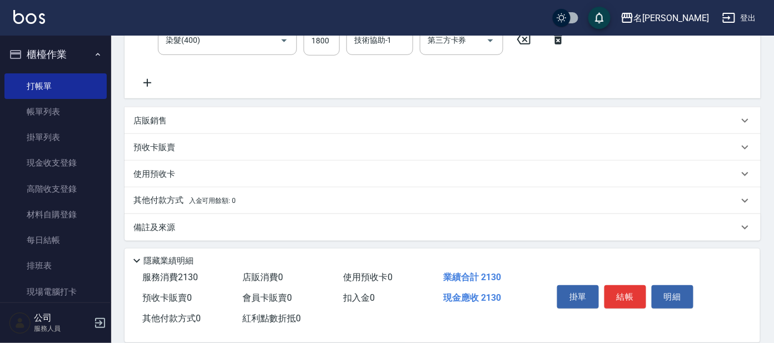
scroll to position [241, 0]
click at [164, 117] on p "店販銷售" at bounding box center [150, 120] width 33 height 12
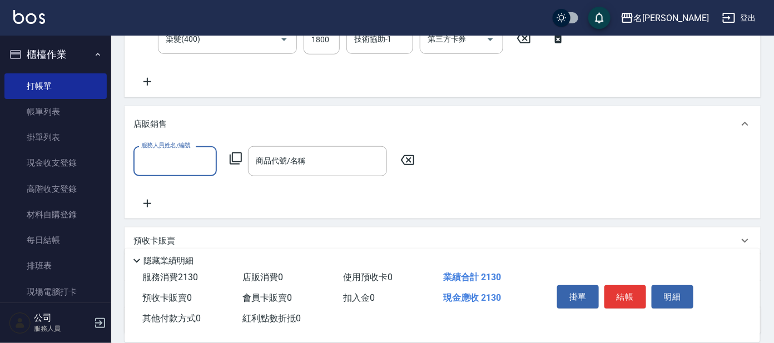
scroll to position [0, 0]
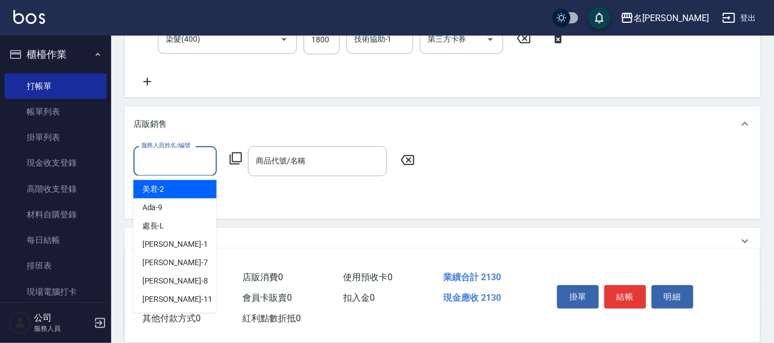
click at [205, 162] on input "服務人員姓名/編號" at bounding box center [175, 160] width 73 height 19
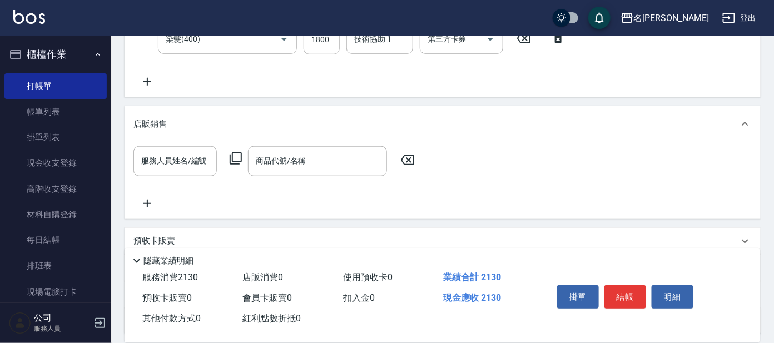
click at [300, 205] on div "服務人員姓名/編號 服務人員姓名/編號 商品代號/名稱 商品代號/名稱" at bounding box center [443, 177] width 619 height 63
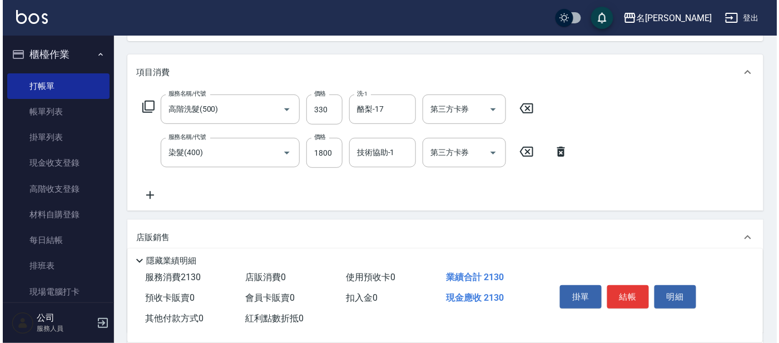
scroll to position [267, 0]
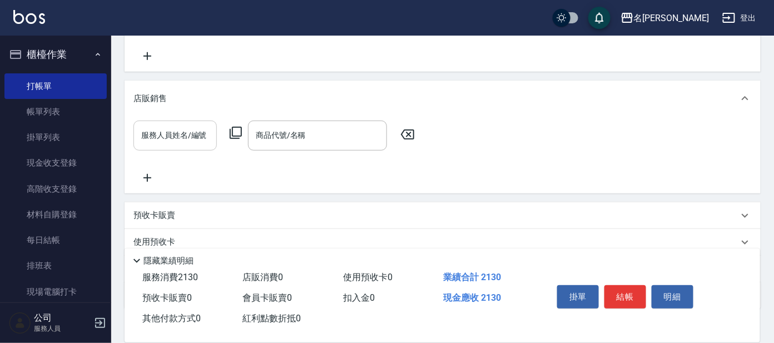
click at [177, 133] on input "服務人員姓名/編號" at bounding box center [175, 135] width 73 height 19
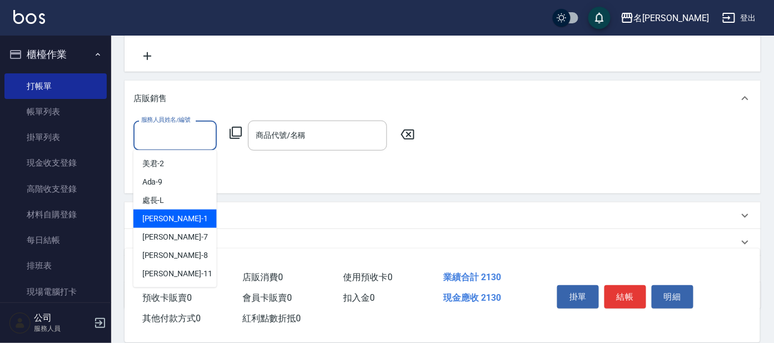
click at [181, 215] on div "宥里 -1" at bounding box center [175, 219] width 83 height 18
type input "[PERSON_NAME]-1"
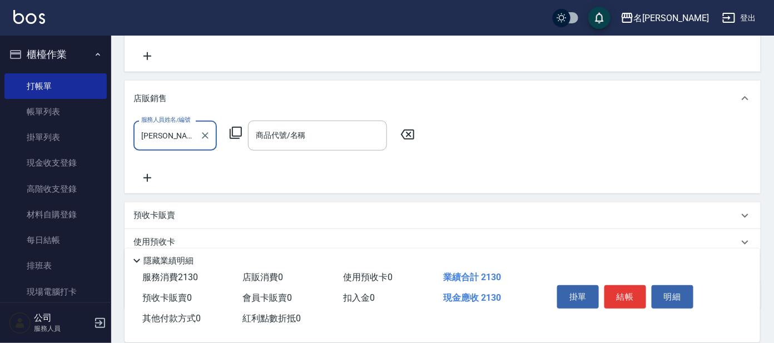
click at [234, 132] on icon at bounding box center [235, 132] width 13 height 13
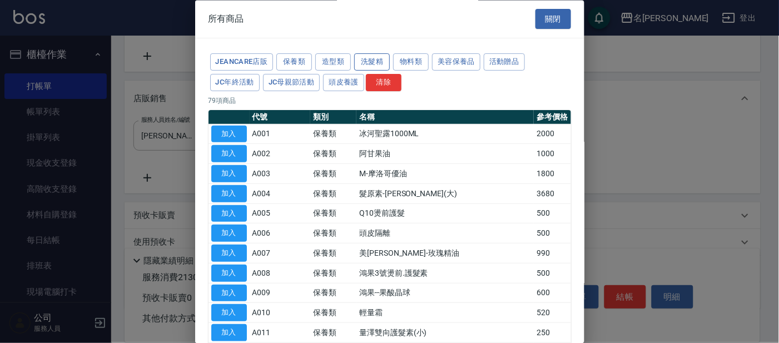
click at [368, 61] on button "洗髮精" at bounding box center [372, 62] width 36 height 17
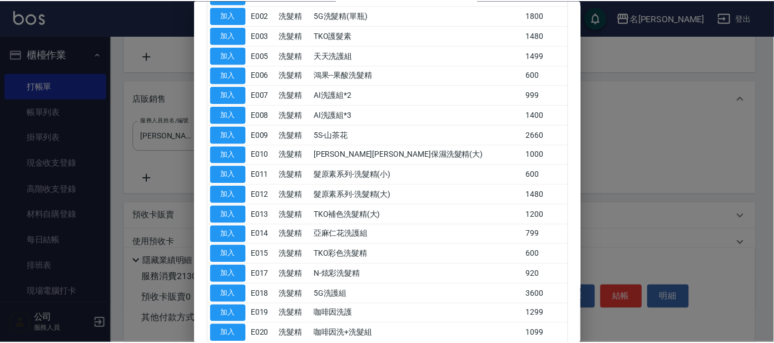
scroll to position [199, 0]
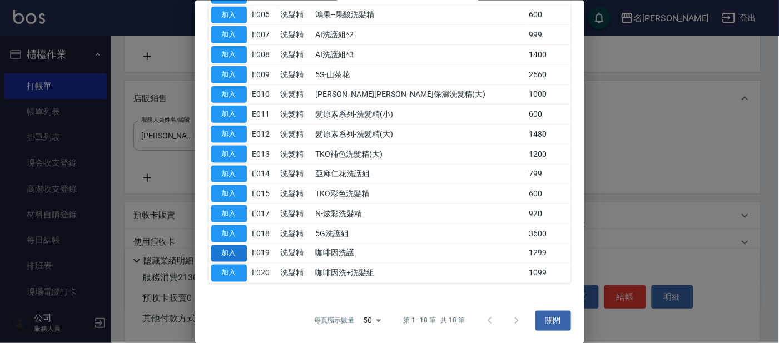
click at [230, 249] on button "加入" at bounding box center [229, 253] width 36 height 17
type input "咖啡因洗護"
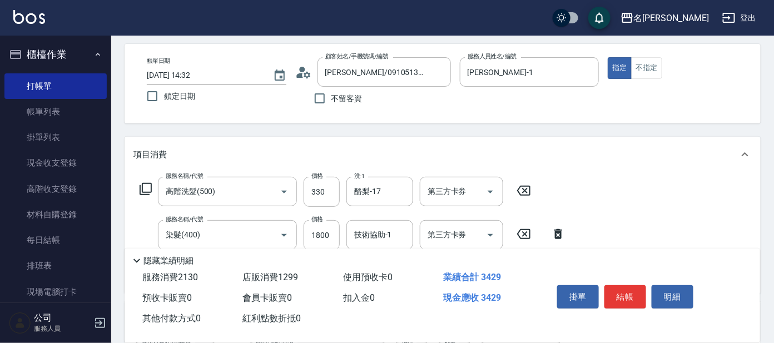
scroll to position [69, 0]
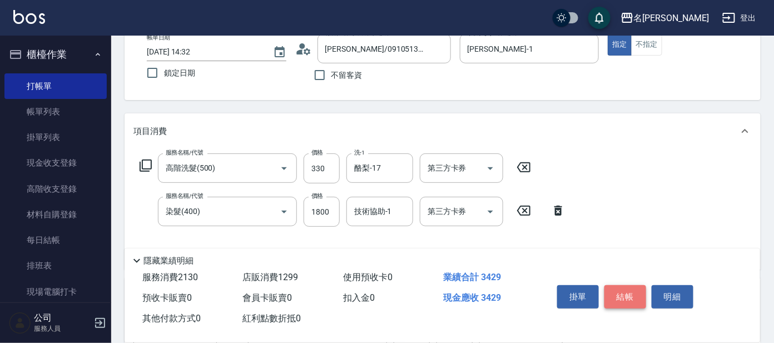
click at [620, 291] on button "結帳" at bounding box center [626, 296] width 42 height 23
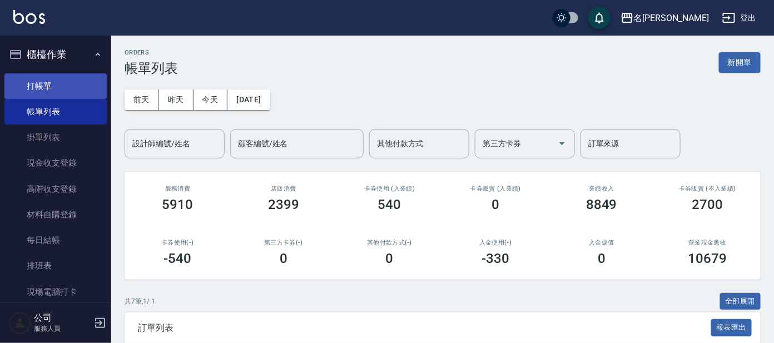
click at [79, 75] on link "打帳單" at bounding box center [55, 86] width 102 height 26
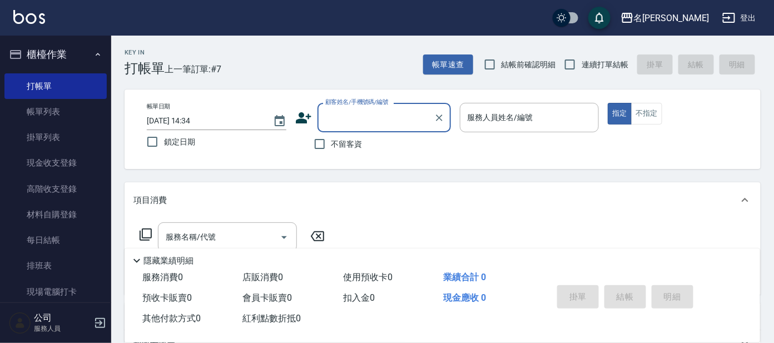
click at [386, 125] on input "顧客姓名/手機號碼/編號" at bounding box center [376, 117] width 107 height 19
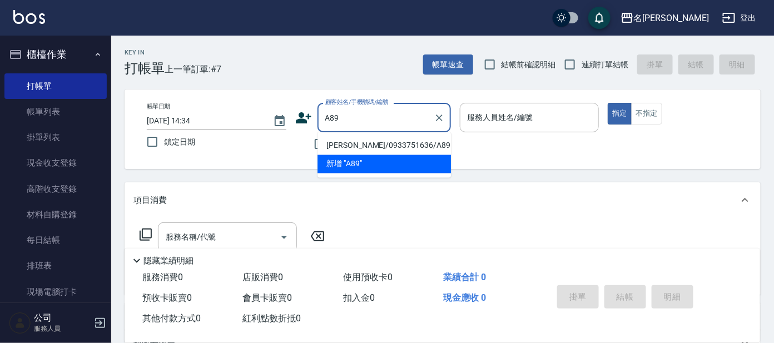
click at [386, 142] on li "[PERSON_NAME]/0933751636/A89" at bounding box center [385, 146] width 134 height 18
type input "[PERSON_NAME]/0933751636/A89"
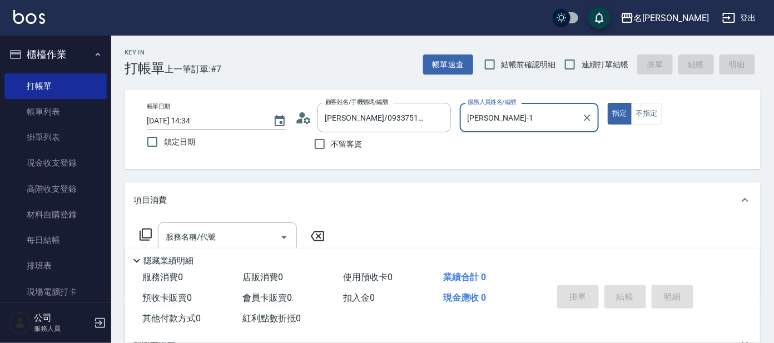
type input "[PERSON_NAME]-1"
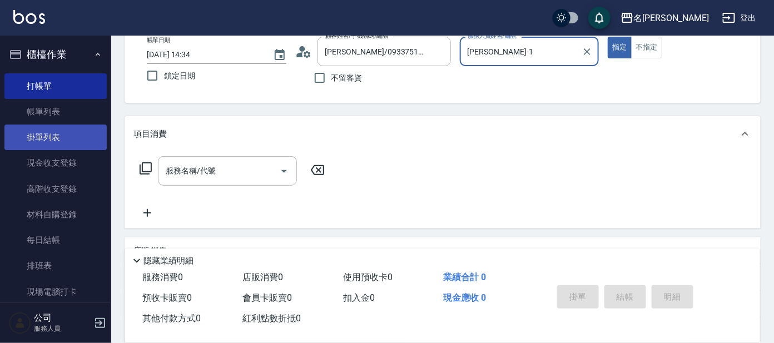
scroll to position [69, 0]
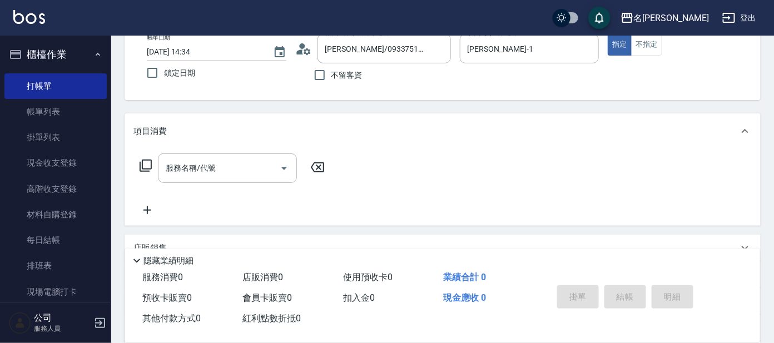
click at [145, 162] on icon at bounding box center [145, 165] width 13 height 13
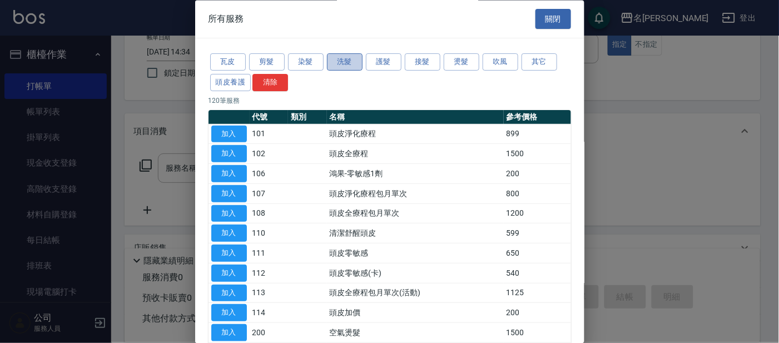
click at [343, 61] on button "洗髮" at bounding box center [345, 62] width 36 height 17
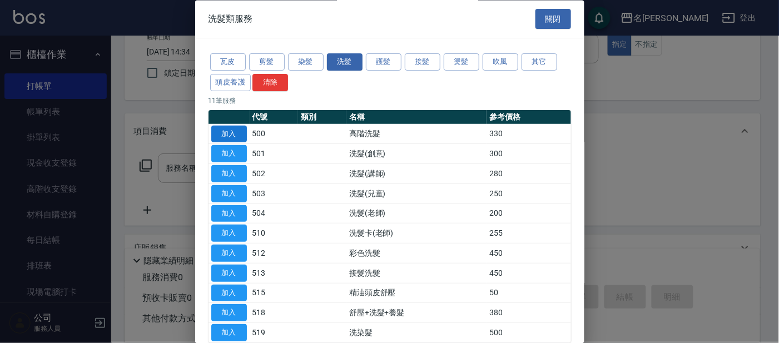
click at [236, 130] on button "加入" at bounding box center [229, 134] width 36 height 17
type input "高階洗髮(500)"
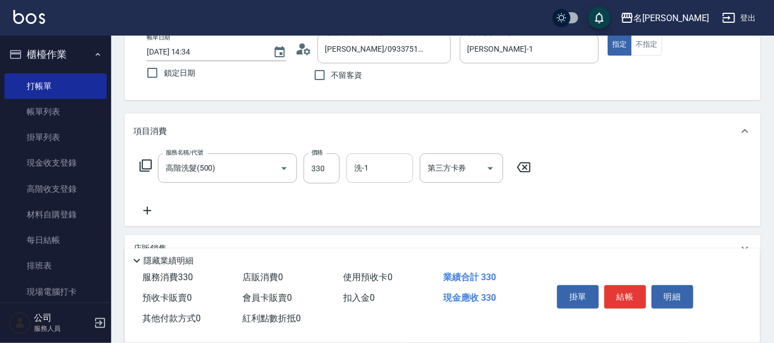
click at [393, 174] on input "洗-1" at bounding box center [380, 168] width 57 height 19
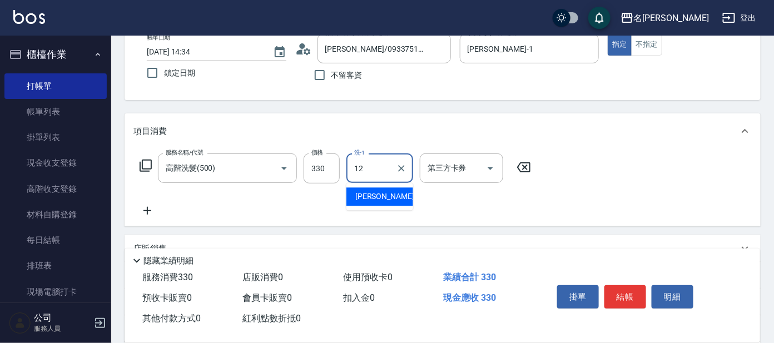
click at [388, 194] on div "云潔 -12" at bounding box center [380, 197] width 67 height 18
type input "云潔-12"
drag, startPoint x: 631, startPoint y: 290, endPoint x: 632, endPoint y: 281, distance: 8.4
click at [632, 281] on div "掛單 結帳 明細" at bounding box center [625, 298] width 145 height 35
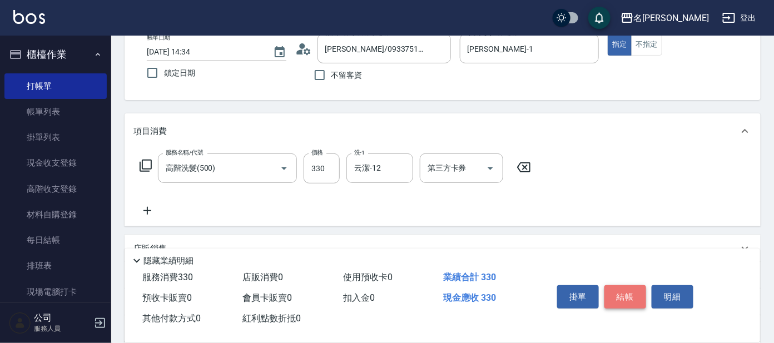
click at [625, 289] on button "結帳" at bounding box center [626, 296] width 42 height 23
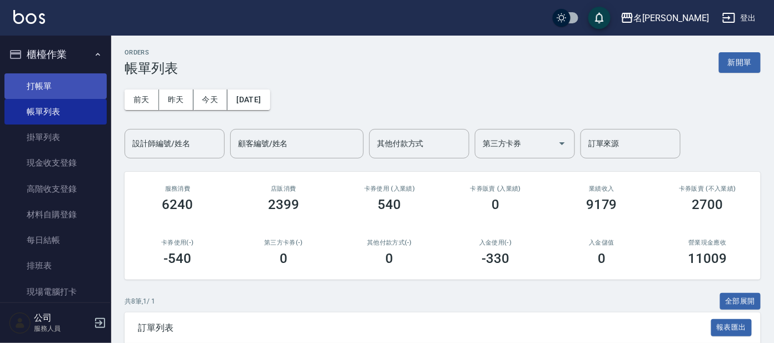
click at [51, 86] on link "打帳單" at bounding box center [55, 86] width 102 height 26
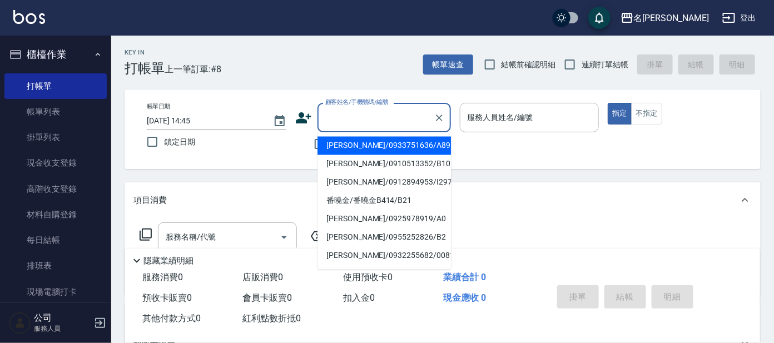
click at [354, 115] on input "顧客姓名/手機號碼/編號" at bounding box center [376, 117] width 107 height 19
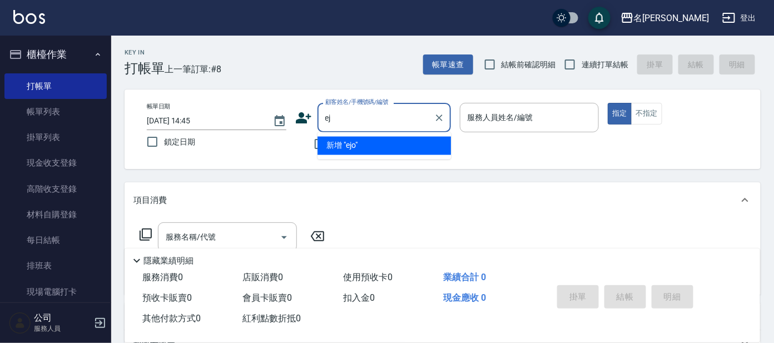
type input "e"
type input "[PERSON_NAME]"
